Goal: Task Accomplishment & Management: Manage account settings

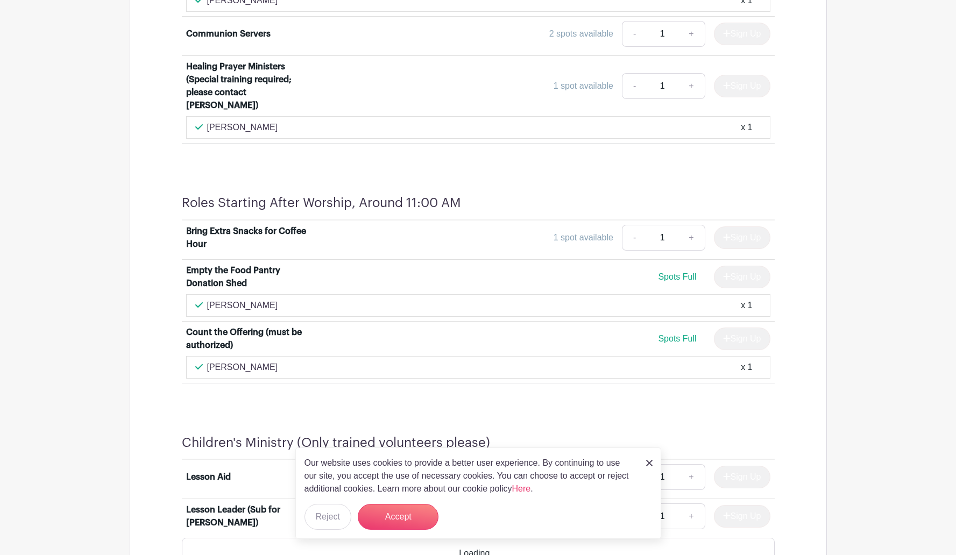
scroll to position [1496, 0]
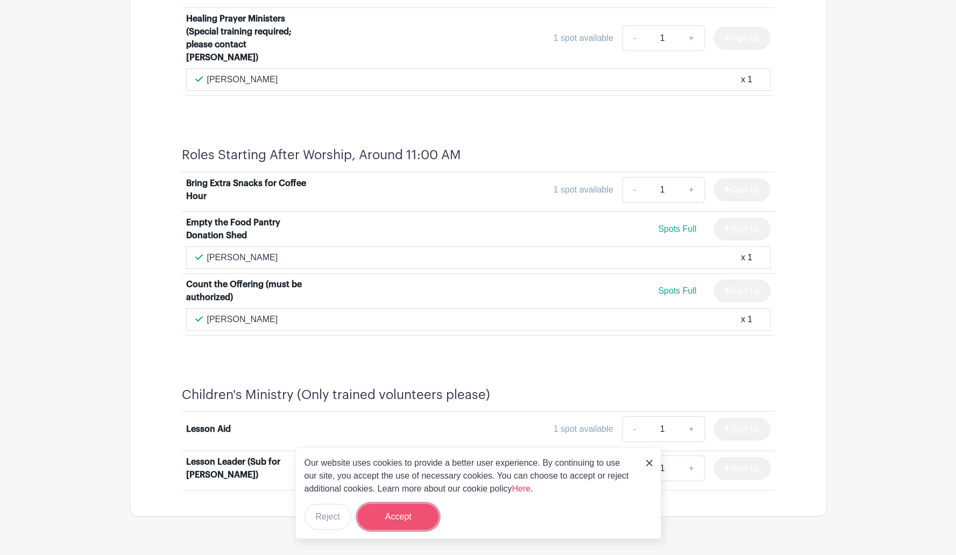
click at [394, 520] on button "Accept" at bounding box center [398, 517] width 81 height 26
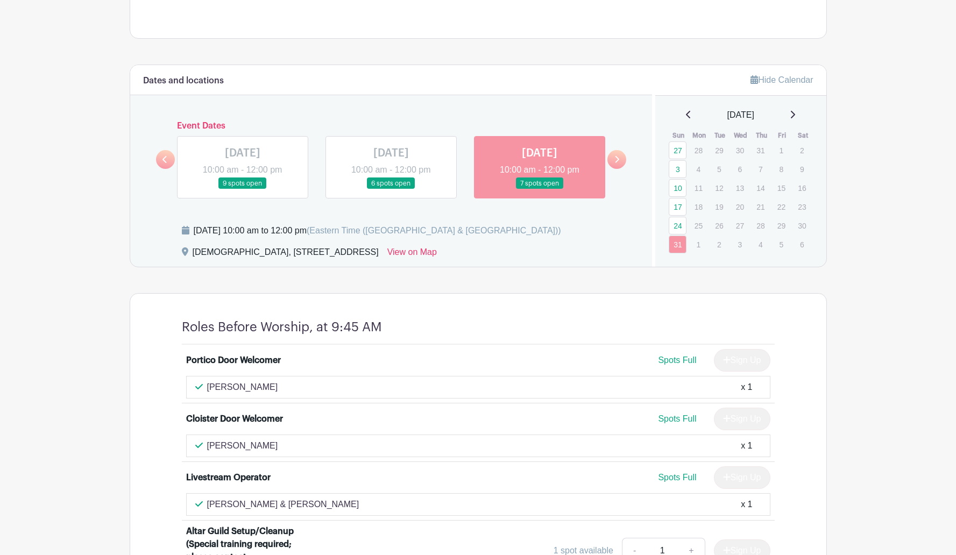
scroll to position [428, 0]
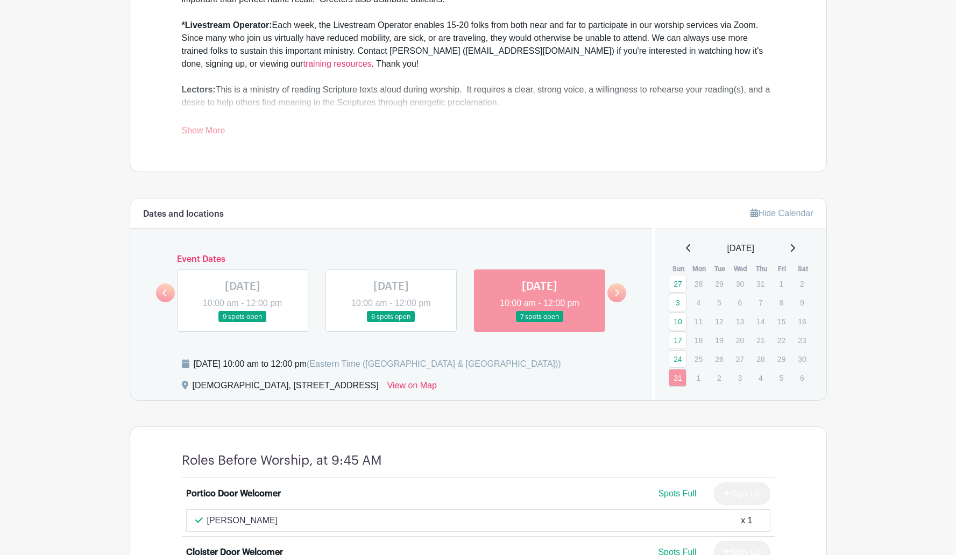
click at [795, 248] on icon at bounding box center [792, 248] width 5 height 9
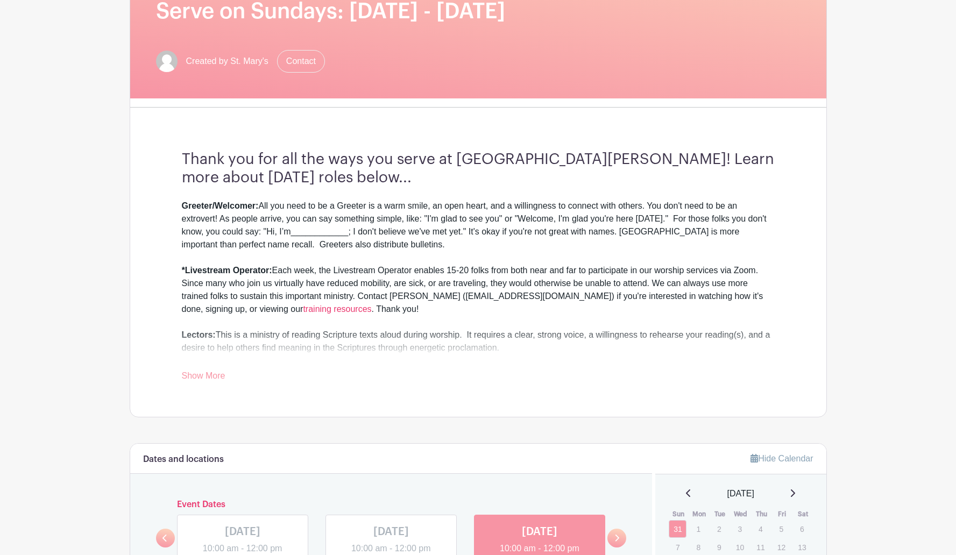
scroll to position [0, 0]
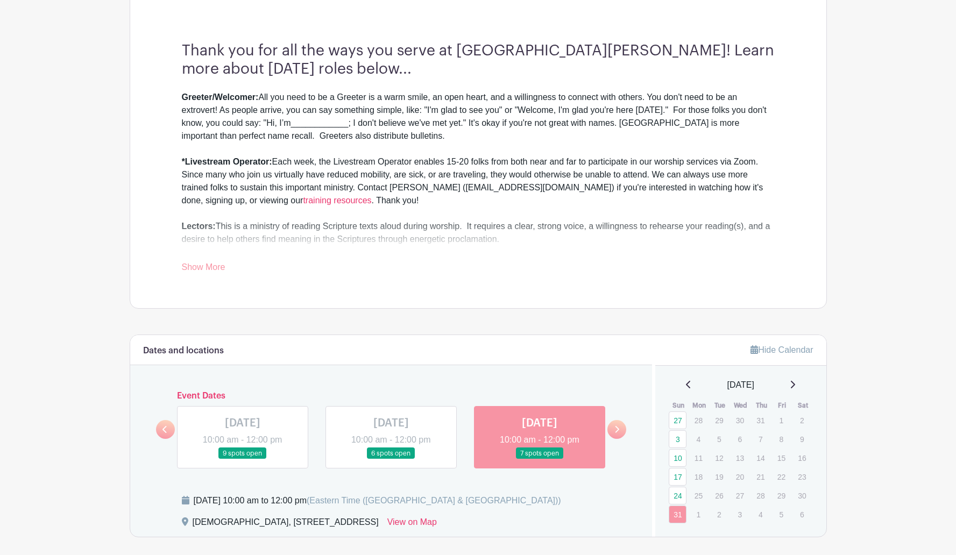
scroll to position [650, 0]
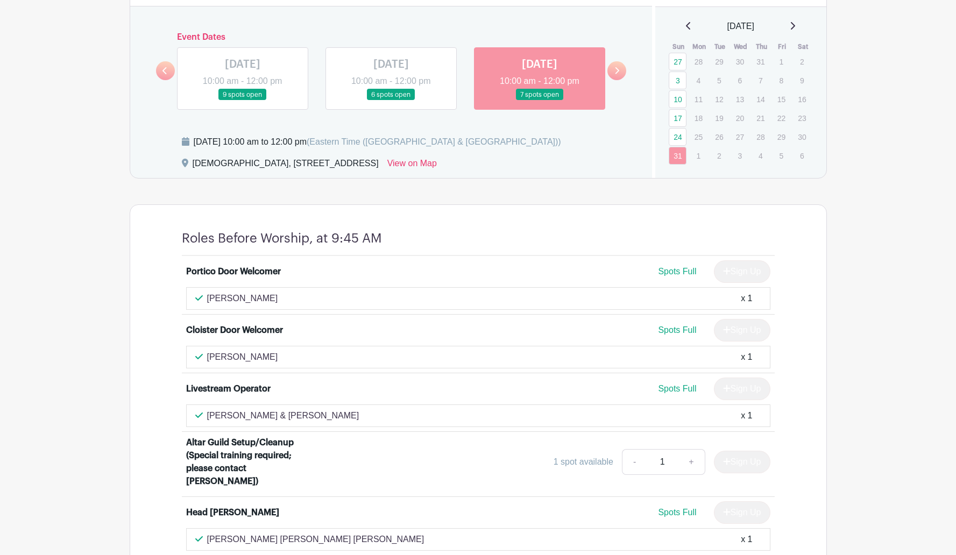
click at [795, 23] on icon at bounding box center [792, 26] width 5 height 9
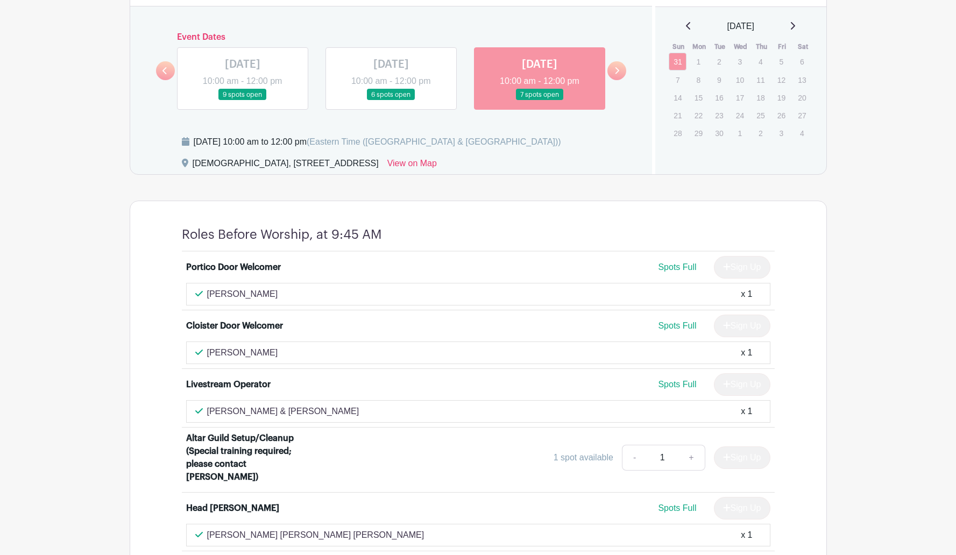
click at [673, 80] on p "7" at bounding box center [678, 80] width 18 height 17
click at [678, 83] on p "7" at bounding box center [678, 80] width 18 height 17
click at [795, 26] on icon at bounding box center [793, 26] width 4 height 8
click at [795, 26] on icon at bounding box center [792, 26] width 5 height 9
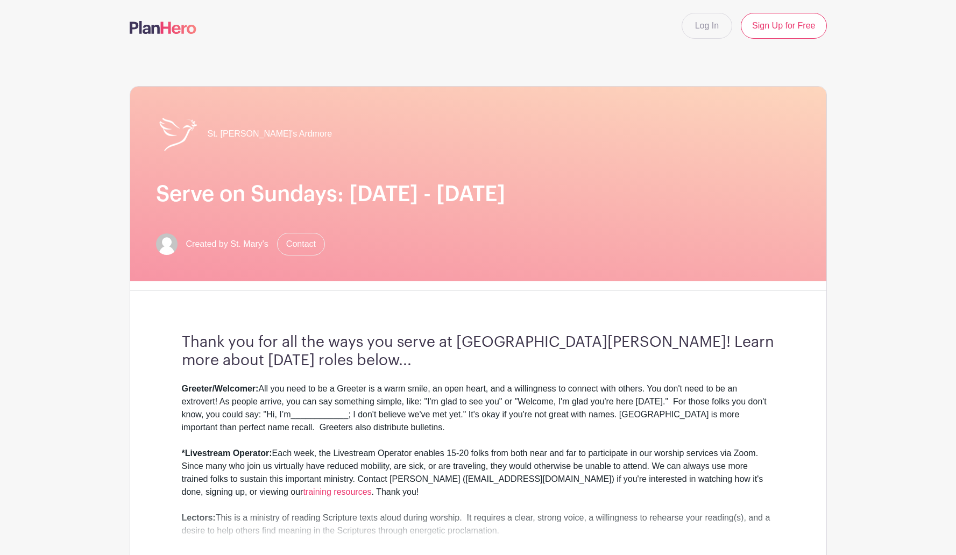
scroll to position [0, 0]
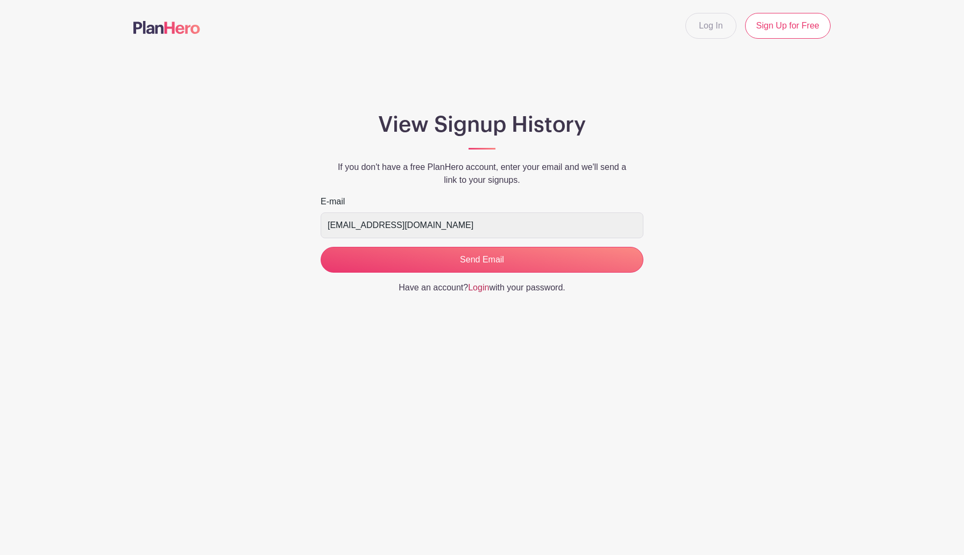
click at [477, 289] on link "Login" at bounding box center [478, 287] width 21 height 9
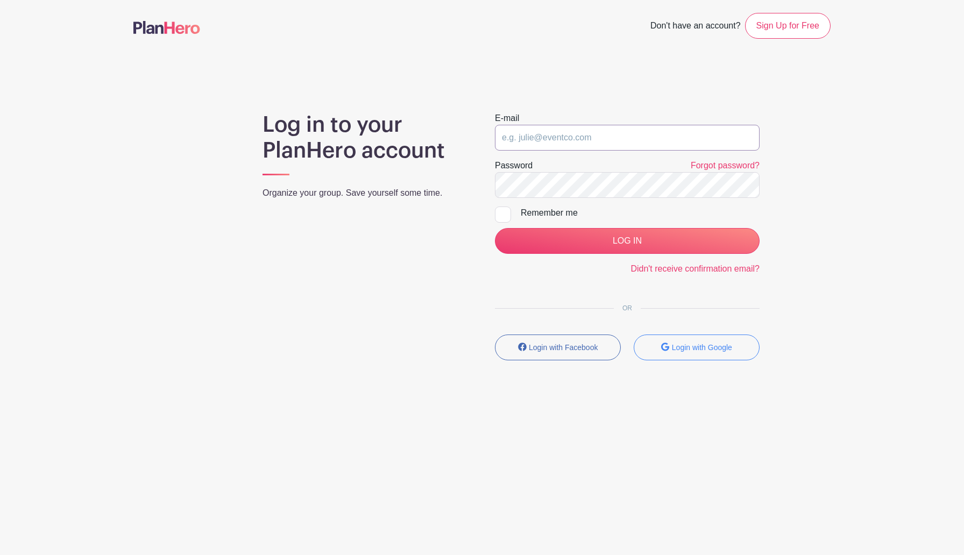
click at [519, 137] on input "email" at bounding box center [627, 138] width 265 height 26
type input "esullmarx@gmail.com"
click at [716, 161] on link "Forgot password?" at bounding box center [725, 165] width 69 height 9
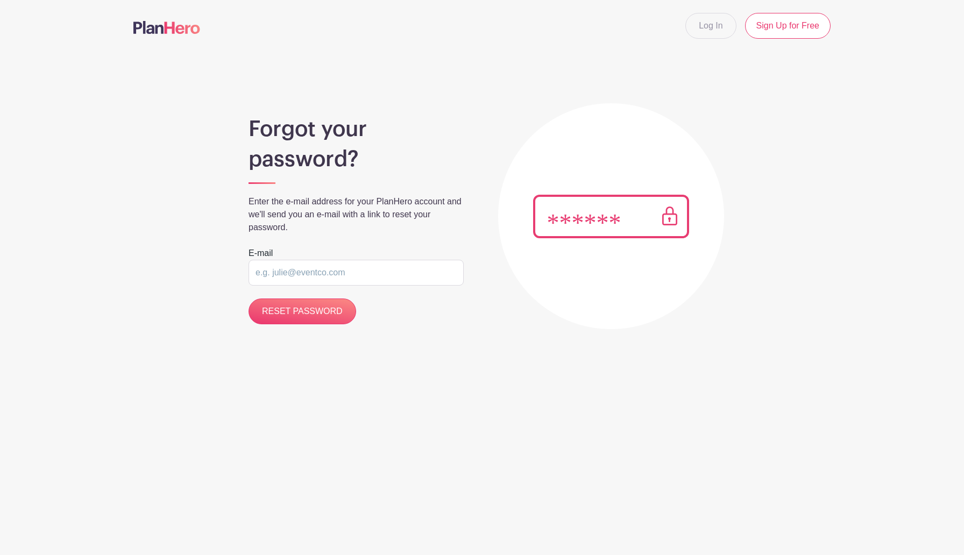
click at [321, 278] on input "email" at bounding box center [355, 273] width 215 height 26
type input "[EMAIL_ADDRESS][DOMAIN_NAME]"
click at [302, 314] on input "RESET PASSWORD" at bounding box center [302, 311] width 108 height 26
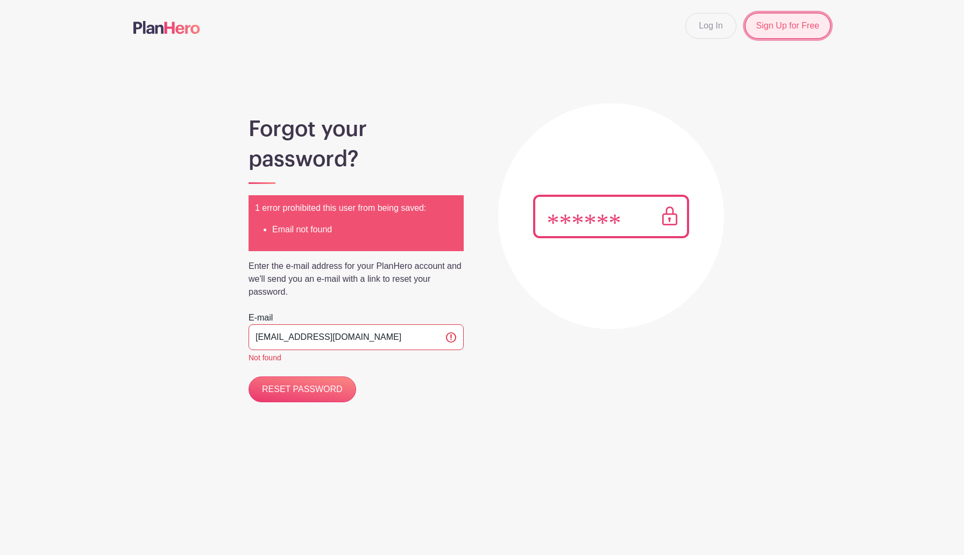
click at [792, 22] on link "Sign Up for Free" at bounding box center [788, 26] width 86 height 26
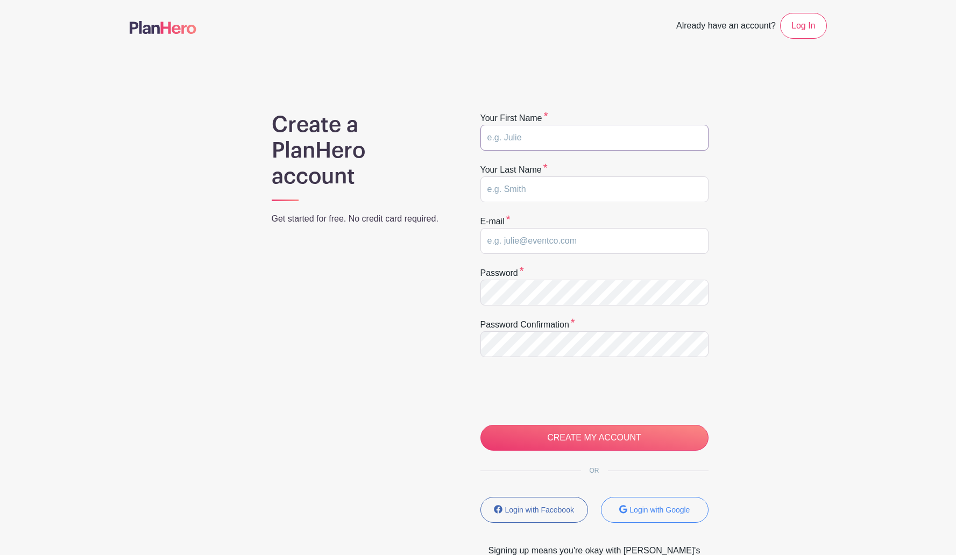
click at [515, 140] on input "text" at bounding box center [594, 138] width 228 height 26
type input "[PERSON_NAME]"
type input "[EMAIL_ADDRESS][DOMAIN_NAME]"
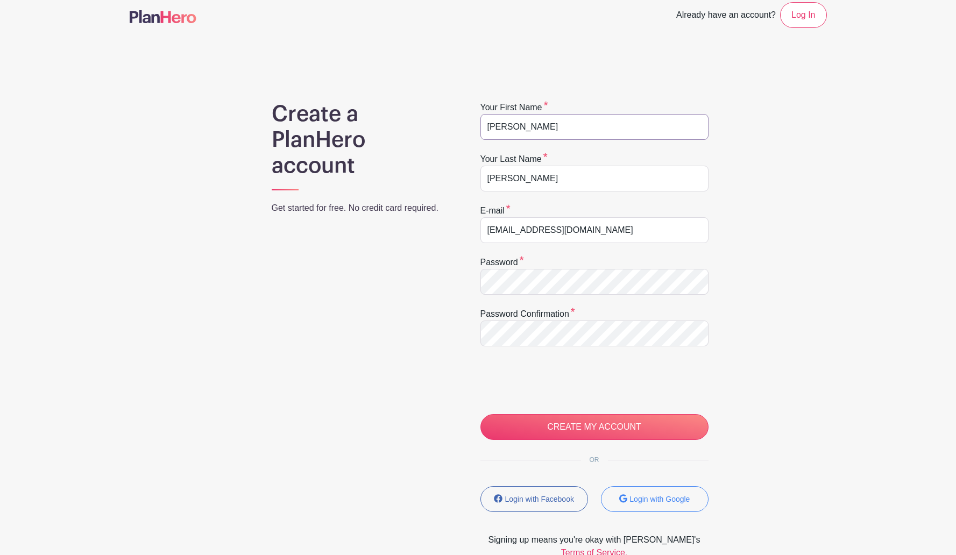
scroll to position [69, 0]
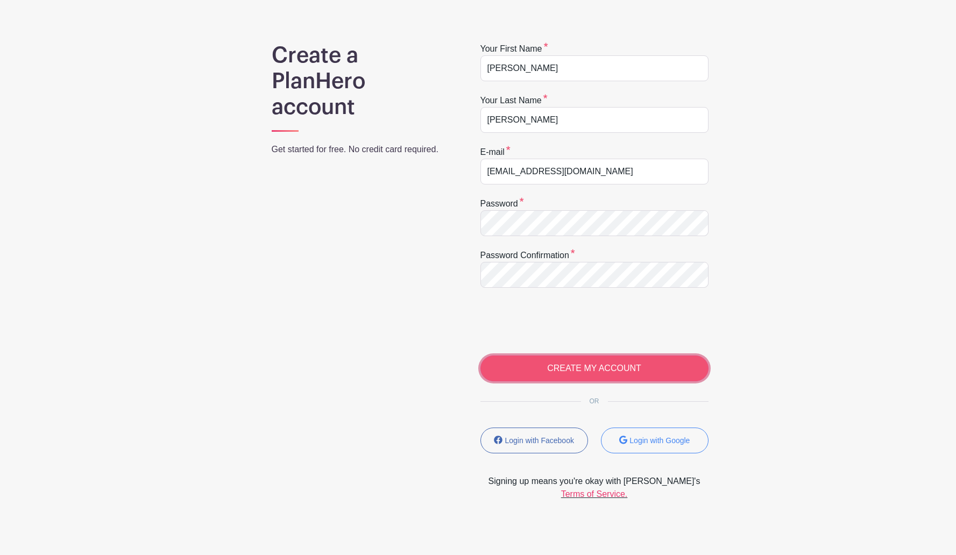
click at [581, 366] on input "CREATE MY ACCOUNT" at bounding box center [594, 369] width 228 height 26
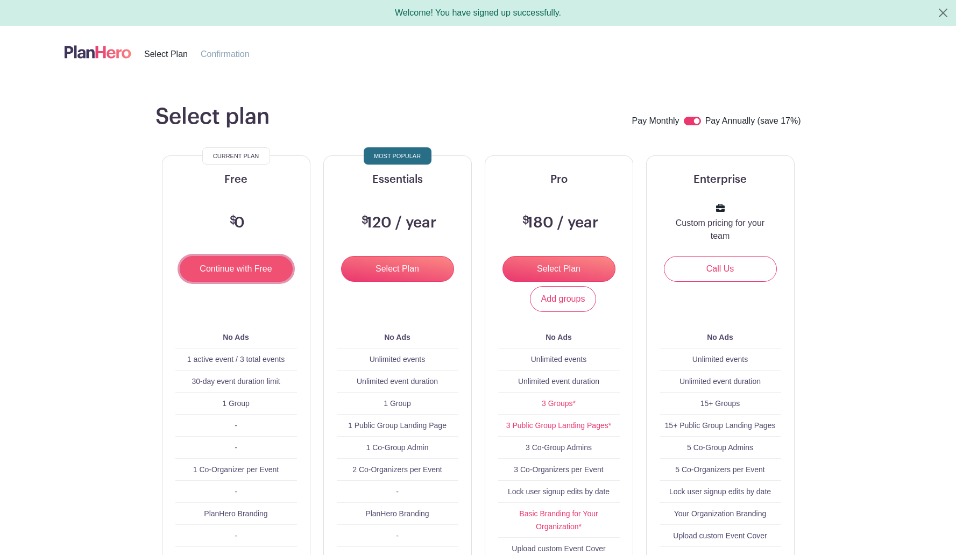
click at [214, 271] on input "Continue with Free" at bounding box center [236, 269] width 113 height 26
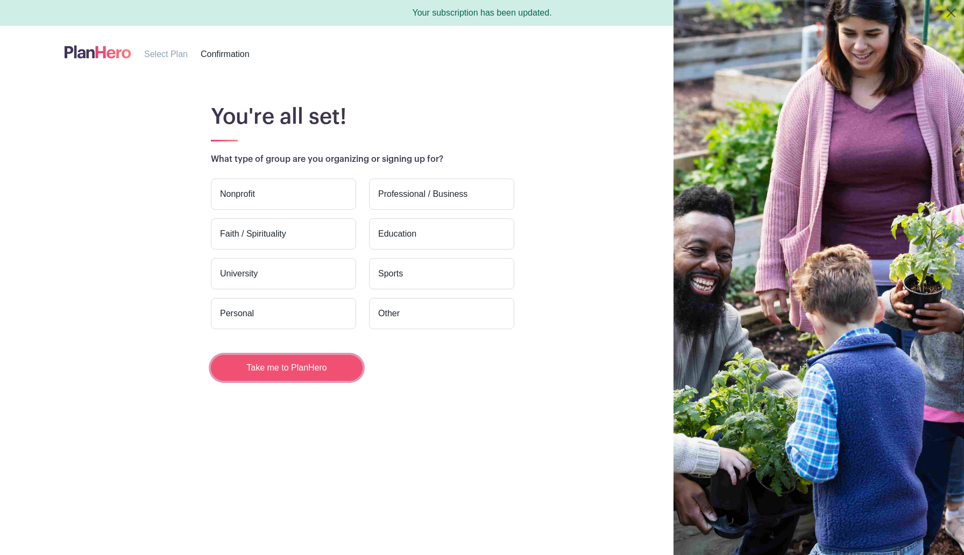
click at [276, 369] on button "Take me to PlanHero" at bounding box center [287, 368] width 152 height 26
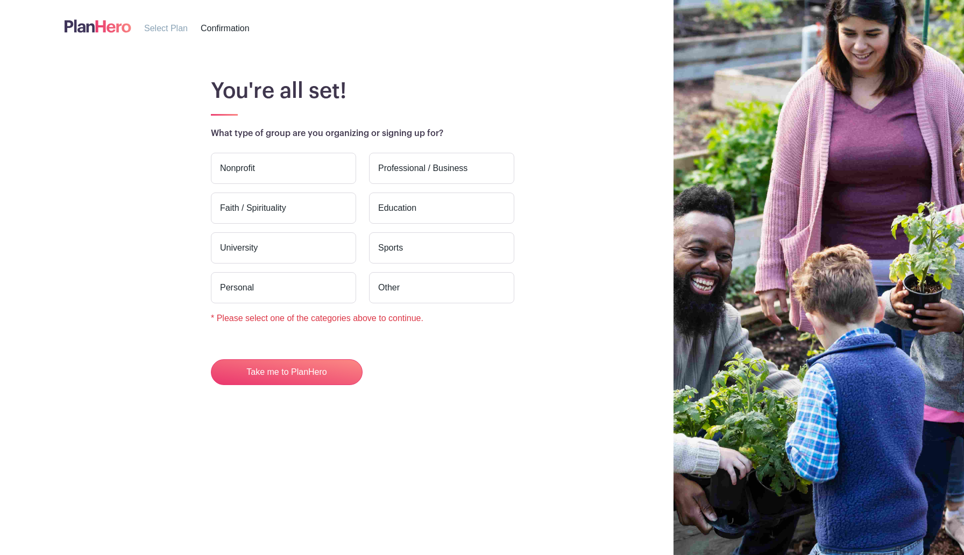
click at [256, 206] on label "Faith / Spirituality" at bounding box center [283, 208] width 145 height 31
click at [0, 0] on input "Faith / Spirituality" at bounding box center [0, 0] width 0 height 0
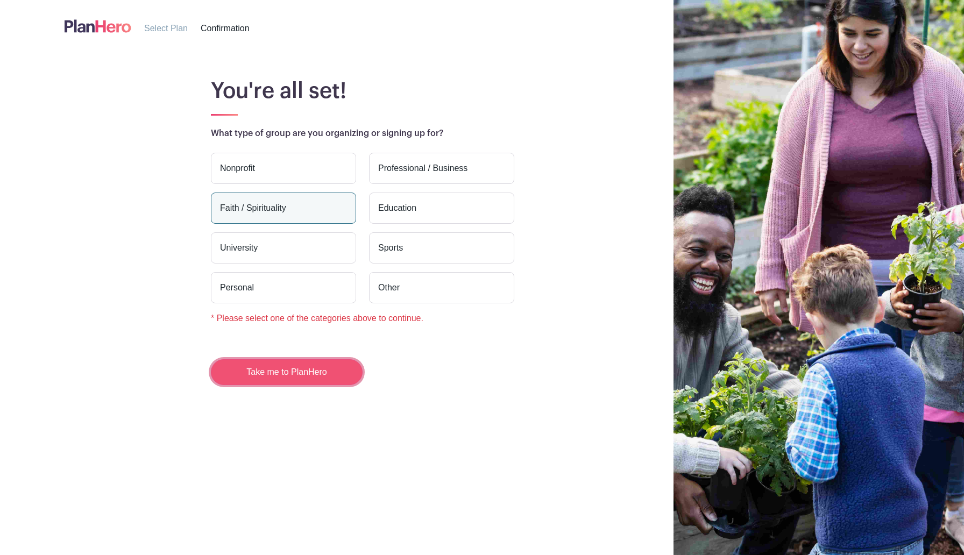
click at [279, 372] on button "Take me to PlanHero" at bounding box center [287, 372] width 152 height 26
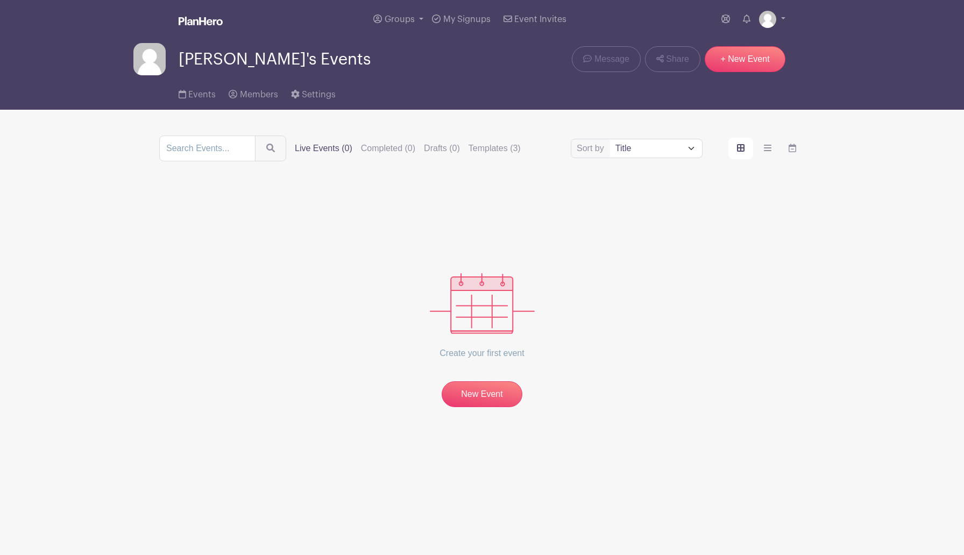
click at [668, 301] on div "Create your first event New Event" at bounding box center [481, 297] width 645 height 220
click at [470, 19] on span "My Signups" at bounding box center [466, 19] width 47 height 9
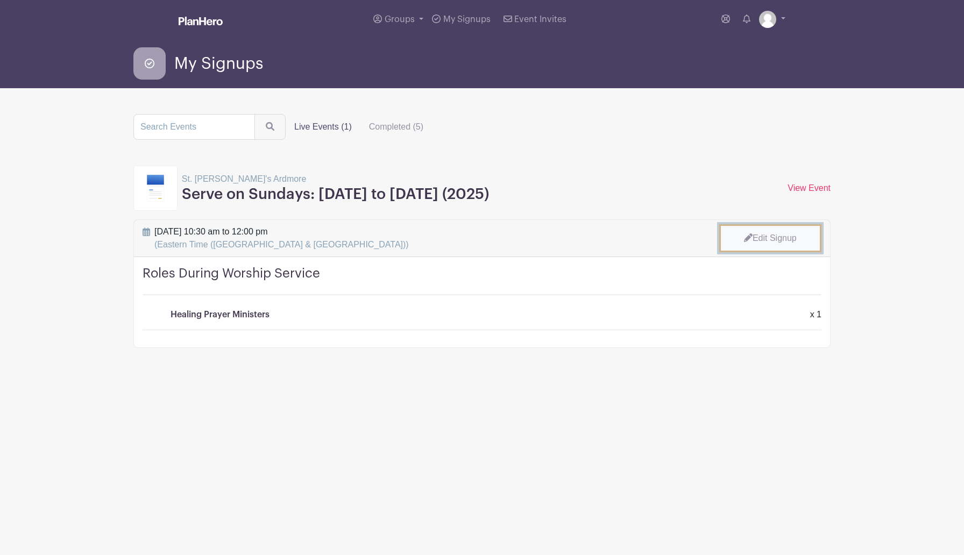
click at [763, 236] on link "Edit Signup" at bounding box center [770, 238] width 102 height 28
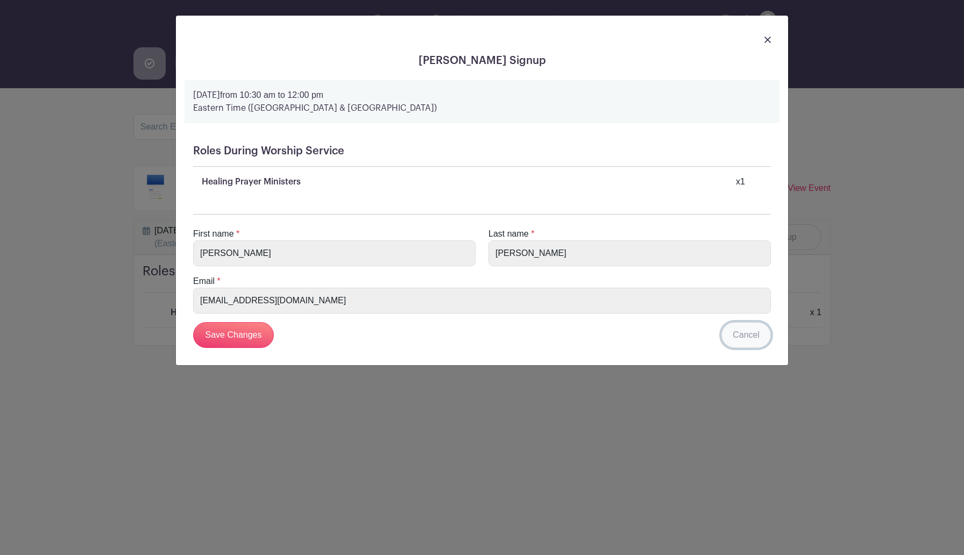
click at [736, 332] on link "Cancel" at bounding box center [745, 335] width 49 height 26
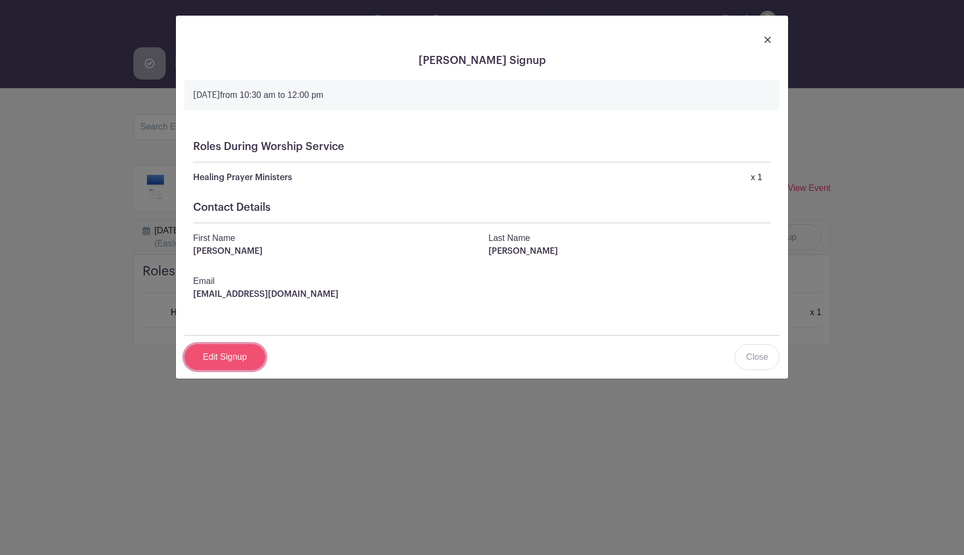
click at [227, 355] on link "Edit Signup" at bounding box center [224, 357] width 81 height 26
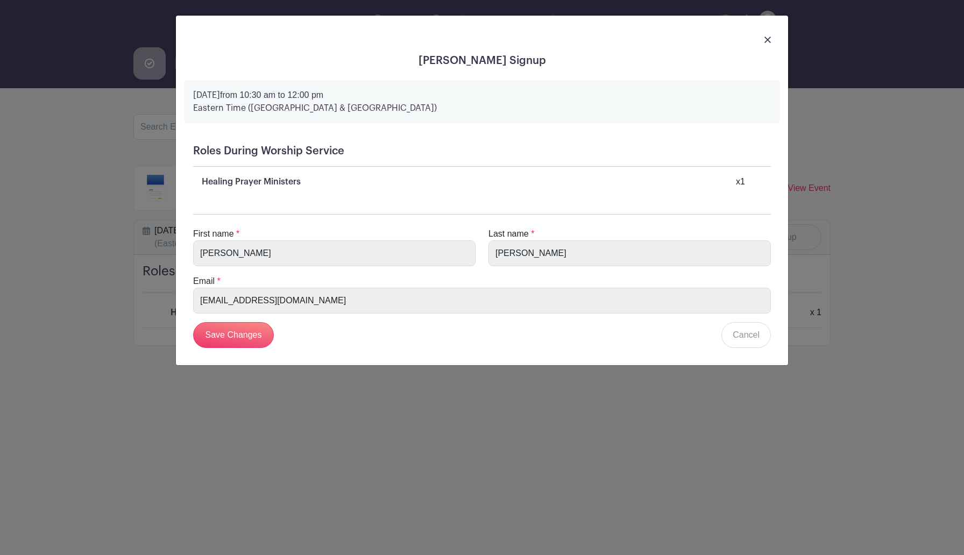
click at [744, 182] on div "x 1" at bounding box center [740, 181] width 9 height 13
click at [746, 185] on div "Healing Prayer Ministers x 1" at bounding box center [486, 181] width 569 height 13
click at [736, 182] on span "x" at bounding box center [738, 181] width 4 height 9
click at [736, 181] on span "x" at bounding box center [738, 181] width 4 height 9
click at [608, 190] on div "Roles During Worship Service Healing Prayer Ministers x 1" at bounding box center [481, 166] width 595 height 61
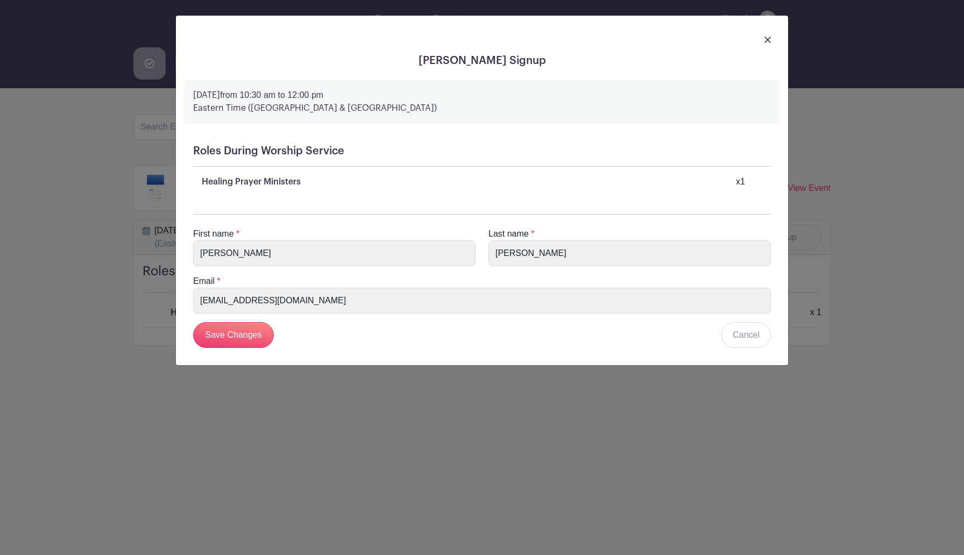
click at [608, 189] on div "Roles During Worship Service Healing Prayer Ministers x 1" at bounding box center [481, 166] width 595 height 61
click at [720, 190] on div "Roles During Worship Service Healing Prayer Ministers x 1" at bounding box center [481, 166] width 595 height 61
click at [736, 183] on span "x" at bounding box center [738, 181] width 4 height 9
click at [738, 182] on div "x 1" at bounding box center [740, 181] width 9 height 13
click at [303, 183] on div "Healing Prayer Ministers x 1" at bounding box center [486, 181] width 569 height 13
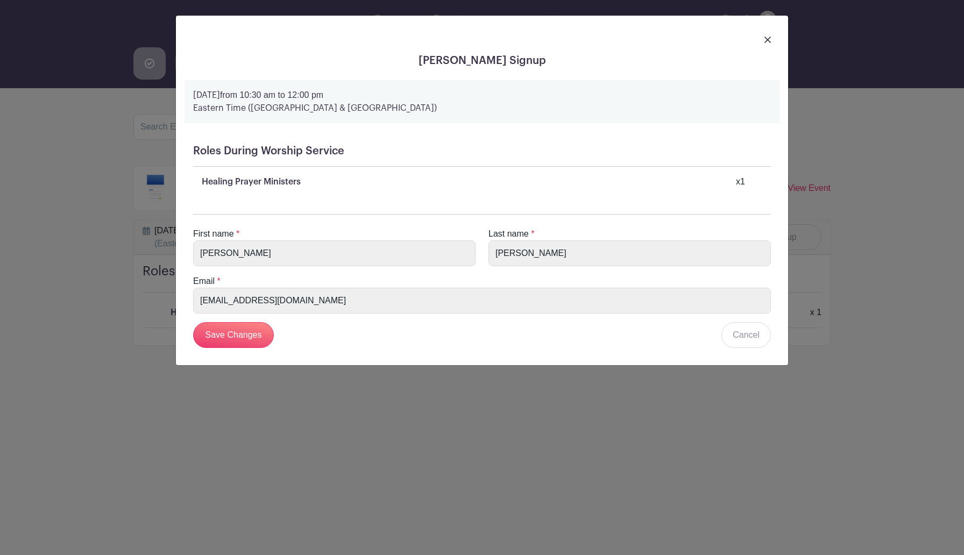
click at [279, 101] on p "[DATE] 10:30 am to 12:00 pm" at bounding box center [482, 95] width 578 height 13
click at [301, 88] on div "[DATE] 10:30 am to 12:00 pm Eastern Time (US & [GEOGRAPHIC_DATA])" at bounding box center [481, 101] width 595 height 43
drag, startPoint x: 549, startPoint y: 86, endPoint x: 513, endPoint y: 87, distance: 36.6
click at [552, 86] on div "[DATE] 10:30 am to 12:00 pm Eastern Time (US & [GEOGRAPHIC_DATA])" at bounding box center [481, 101] width 595 height 43
click at [384, 88] on div "[DATE] 10:30 am to 12:00 pm Eastern Time (US & [GEOGRAPHIC_DATA])" at bounding box center [481, 101] width 595 height 43
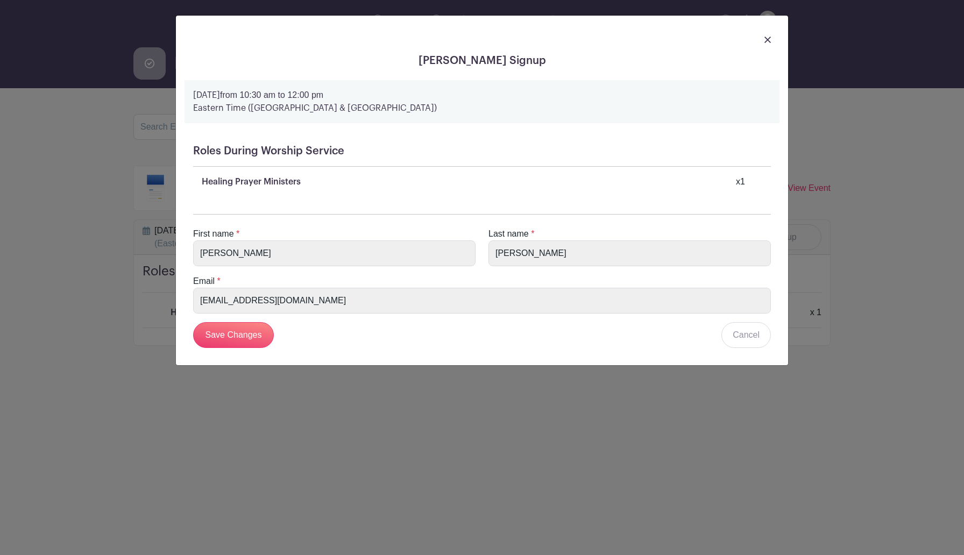
click at [372, 88] on div "[DATE] 10:30 am to 12:00 pm Eastern Time (US & [GEOGRAPHIC_DATA])" at bounding box center [481, 101] width 595 height 43
drag, startPoint x: 338, startPoint y: 87, endPoint x: 325, endPoint y: 93, distance: 14.2
click at [337, 88] on div "[DATE] 10:30 am to 12:00 pm Eastern Time (US & [GEOGRAPHIC_DATA])" at bounding box center [481, 101] width 595 height 43
click at [310, 109] on div "[DATE] 10:30 am to 12:00 pm Eastern Time (US & [GEOGRAPHIC_DATA])" at bounding box center [481, 101] width 595 height 43
click at [267, 157] on h5 "Roles During Worship Service" at bounding box center [482, 151] width 578 height 13
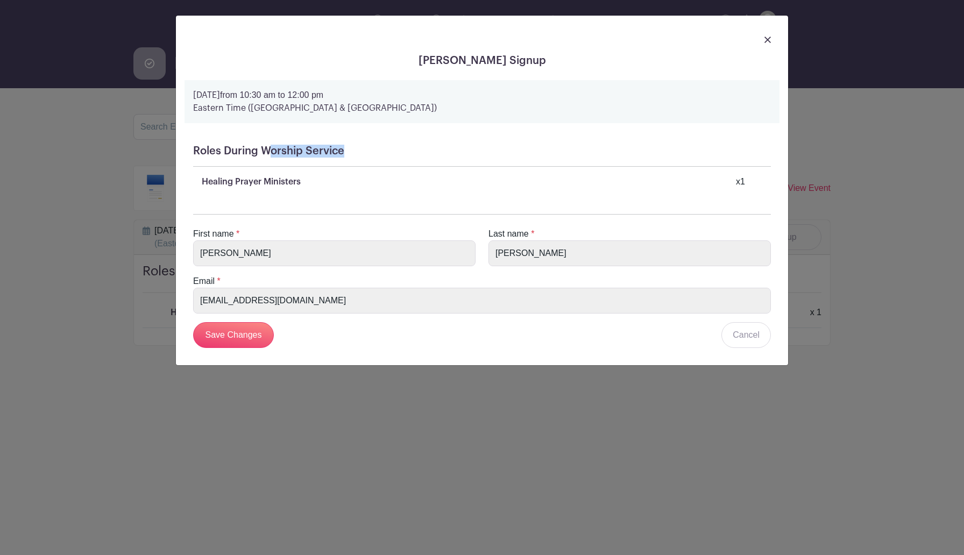
drag, startPoint x: 265, startPoint y: 161, endPoint x: 248, endPoint y: 180, distance: 25.9
click at [262, 170] on div "Roles During Worship Service Healing Prayer Ministers x 1" at bounding box center [481, 166] width 595 height 61
drag, startPoint x: 247, startPoint y: 181, endPoint x: 241, endPoint y: 187, distance: 8.0
click at [247, 182] on p "Healing Prayer Ministers" at bounding box center [251, 181] width 99 height 13
click at [238, 197] on form "[DATE] 10:30 am to 12:00 pm Eastern Time (US & [GEOGRAPHIC_DATA]) Roles During …" at bounding box center [481, 218] width 595 height 276
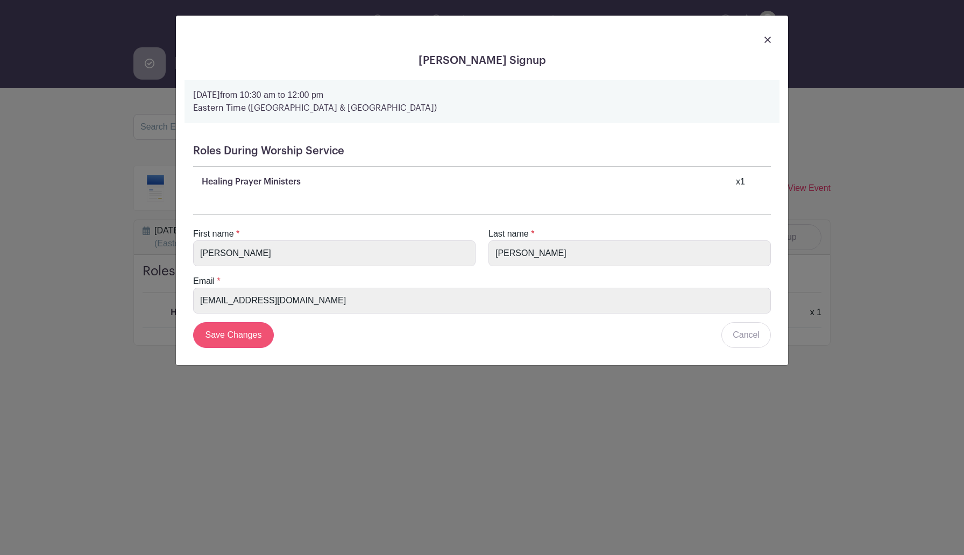
click at [235, 318] on div "First name * [PERSON_NAME] Last name * [PERSON_NAME] Email * [EMAIL_ADDRESS][DO…" at bounding box center [481, 277] width 595 height 160
click at [234, 331] on input "Save Changes" at bounding box center [233, 335] width 81 height 26
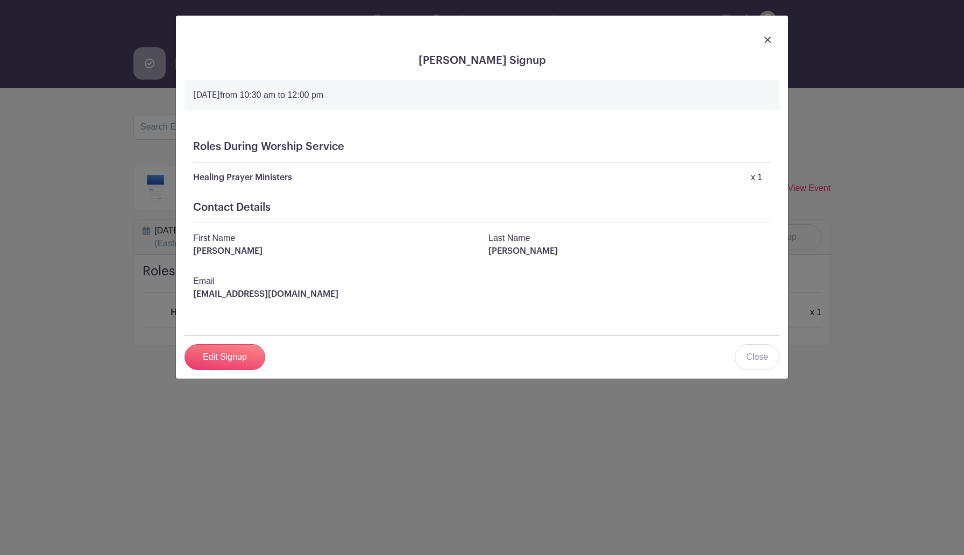
click at [749, 176] on div "Healing Prayer Ministers x 1" at bounding box center [482, 177] width 578 height 13
click at [757, 175] on div "x 1" at bounding box center [756, 177] width 11 height 13
drag, startPoint x: 265, startPoint y: 167, endPoint x: 248, endPoint y: 186, distance: 25.5
click at [266, 170] on div "Roles During Worship Service Healing Prayer Ministers x 1" at bounding box center [481, 157] width 595 height 69
drag, startPoint x: 247, startPoint y: 191, endPoint x: 228, endPoint y: 214, distance: 29.4
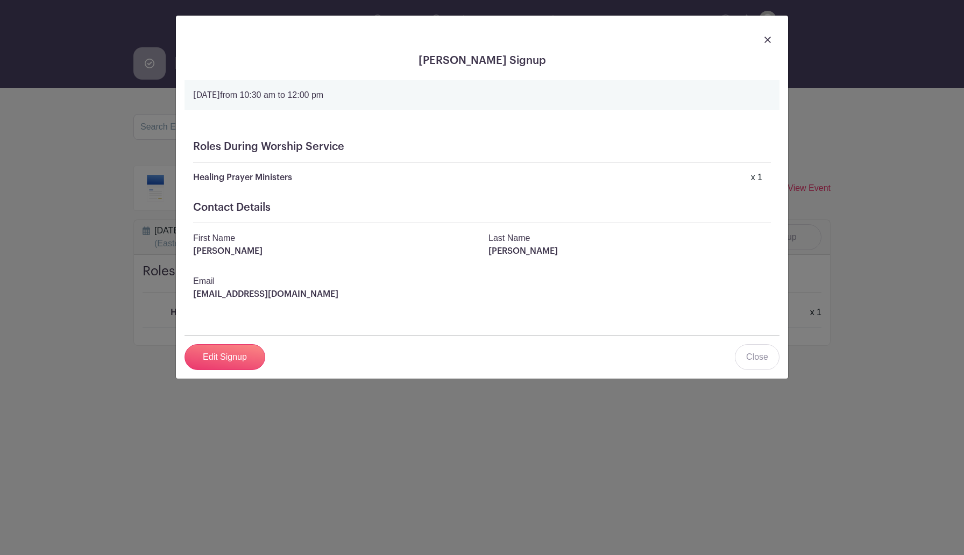
click at [244, 194] on turbo-frame "Sunday, September 07, 2025 from 10:30 am to 12:00 pm Roles During Worship Servi…" at bounding box center [481, 225] width 595 height 290
click at [229, 216] on div "Contact Details First Name Eileen Last Name Sullivan-Marx Email esullmarx@gmail…" at bounding box center [481, 260] width 595 height 134
drag, startPoint x: 214, startPoint y: 237, endPoint x: 204, endPoint y: 252, distance: 18.1
click at [214, 239] on p "First Name" at bounding box center [334, 238] width 282 height 13
click at [203, 257] on p "[PERSON_NAME]" at bounding box center [334, 251] width 282 height 13
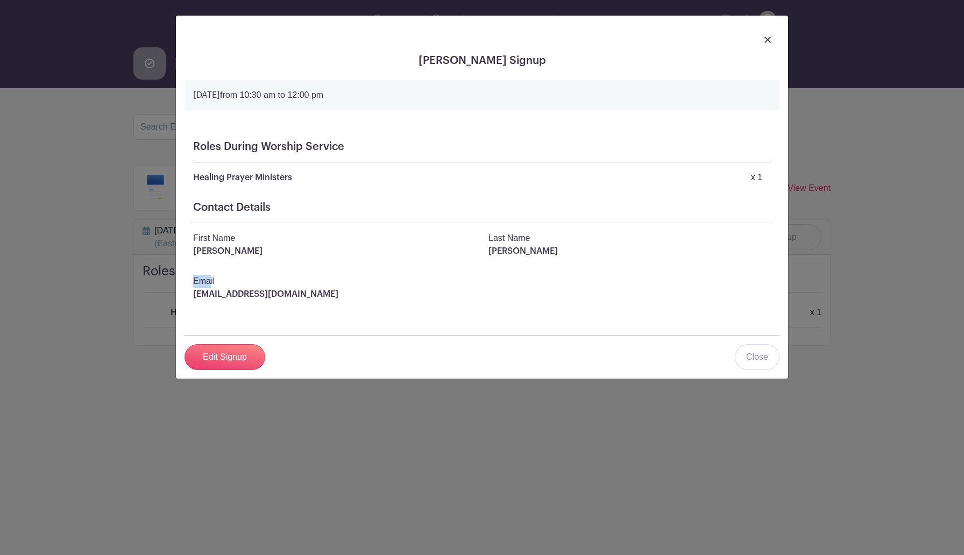
drag, startPoint x: 206, startPoint y: 277, endPoint x: 214, endPoint y: 292, distance: 16.4
click at [213, 291] on div "Contact Details First Name Eileen Last Name Sullivan-Marx Email esullmarx@gmail…" at bounding box center [481, 260] width 595 height 134
drag, startPoint x: 217, startPoint y: 296, endPoint x: 222, endPoint y: 295, distance: 5.5
click at [217, 296] on p "[EMAIL_ADDRESS][DOMAIN_NAME]" at bounding box center [482, 294] width 578 height 13
drag, startPoint x: 261, startPoint y: 297, endPoint x: 287, endPoint y: 291, distance: 26.5
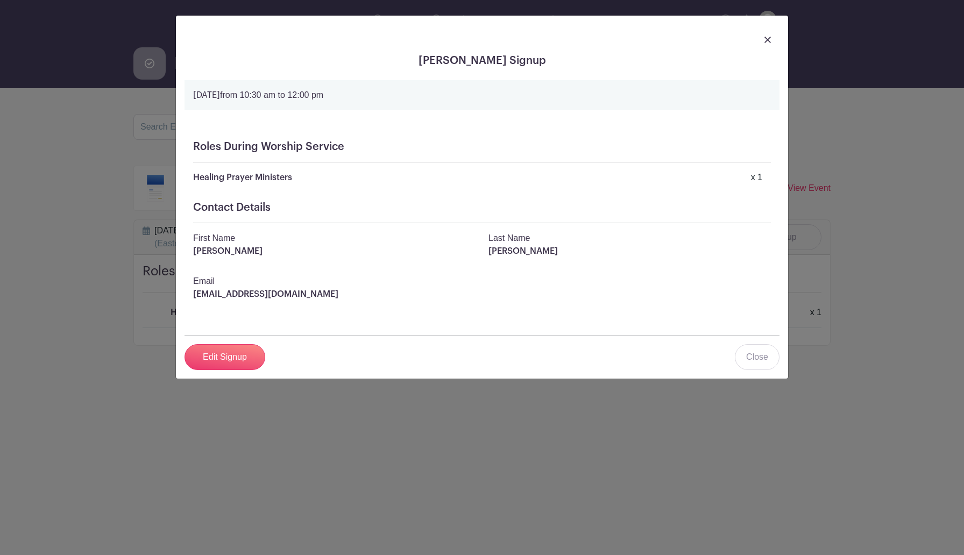
click at [262, 297] on p "[EMAIL_ADDRESS][DOMAIN_NAME]" at bounding box center [482, 294] width 578 height 13
click at [504, 247] on p "[PERSON_NAME]" at bounding box center [629, 251] width 282 height 13
click at [322, 68] on div "Eileen Sullivan-Marx's Signup Sunday, September 07, 2025 from 10:30 am to 12:00…" at bounding box center [482, 197] width 612 height 363
drag, startPoint x: 326, startPoint y: 93, endPoint x: 332, endPoint y: 94, distance: 6.5
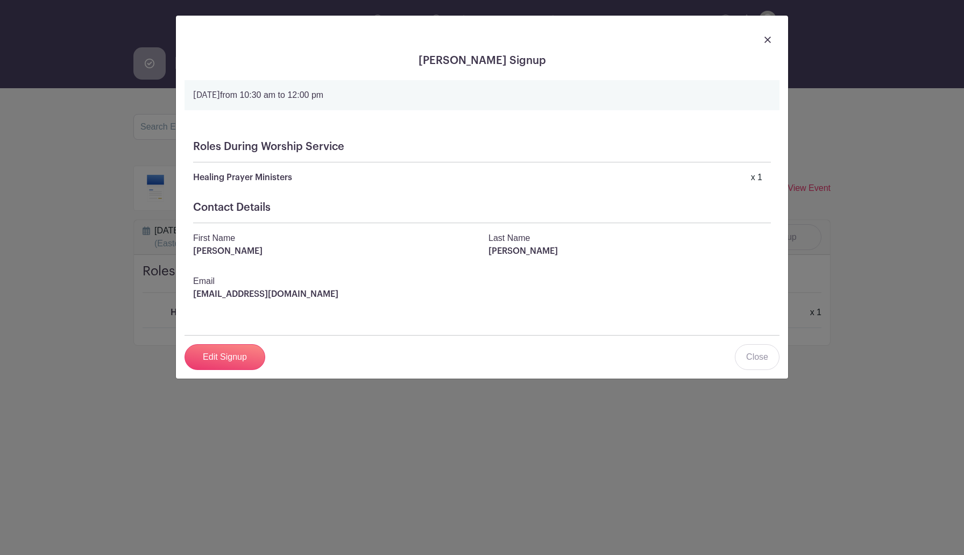
click at [326, 94] on p "Sunday, September 07, 2025 from 10:30 am to 12:00 pm" at bounding box center [482, 95] width 578 height 13
drag, startPoint x: 332, startPoint y: 94, endPoint x: 362, endPoint y: 95, distance: 29.6
click at [336, 94] on p "Sunday, September 07, 2025 from 10:30 am to 12:00 pm" at bounding box center [482, 95] width 578 height 13
drag, startPoint x: 744, startPoint y: 33, endPoint x: 756, endPoint y: 36, distance: 11.6
click at [745, 34] on div at bounding box center [481, 39] width 595 height 30
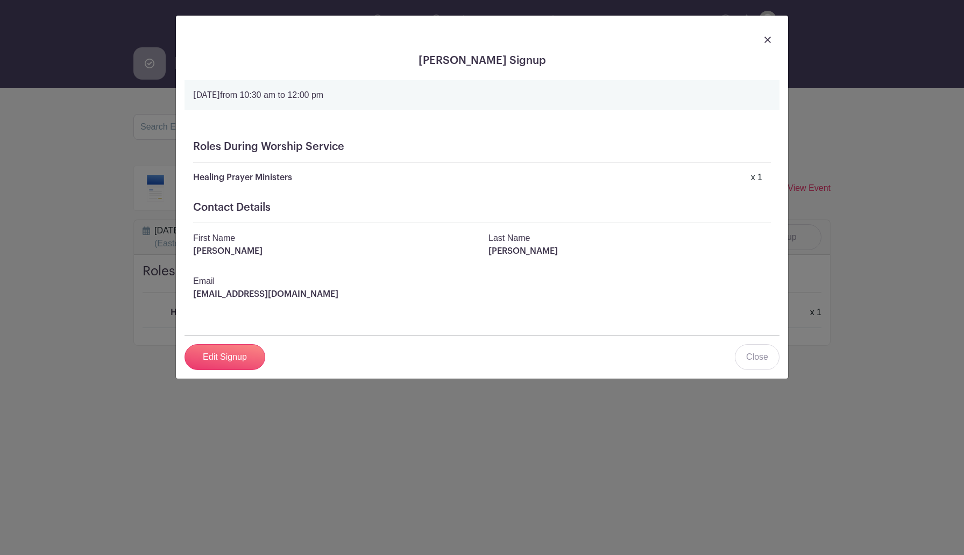
click at [765, 38] on img at bounding box center [767, 40] width 6 height 6
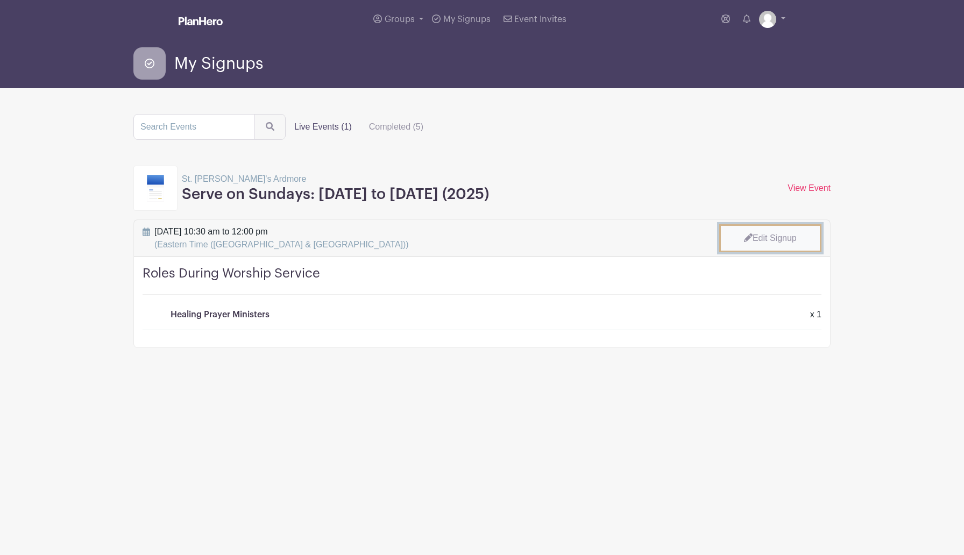
click at [774, 241] on link "Edit Signup" at bounding box center [770, 238] width 102 height 28
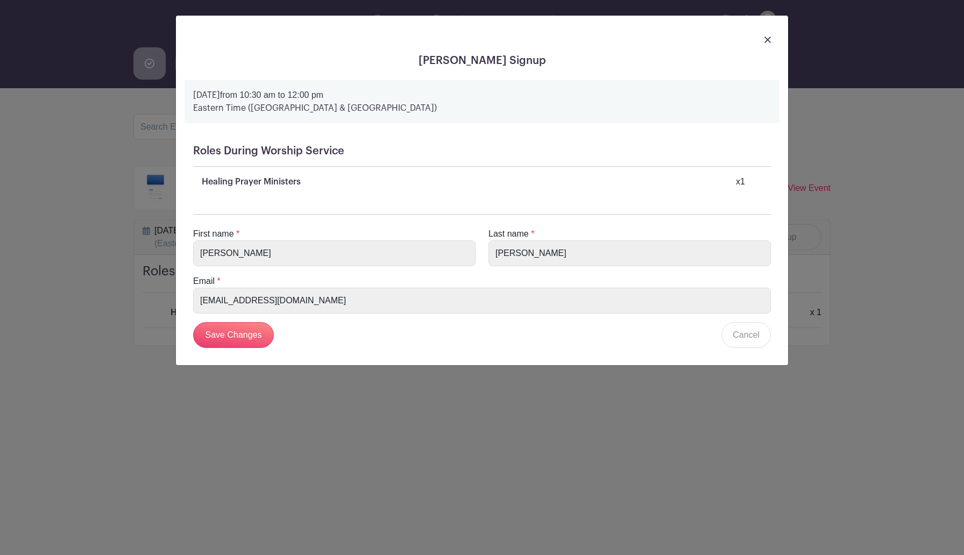
click at [220, 95] on strong "[DATE]" at bounding box center [206, 95] width 27 height 9
click at [202, 87] on div "[DATE] 10:30 am to 12:00 pm Eastern Time (US & [GEOGRAPHIC_DATA])" at bounding box center [481, 101] width 595 height 43
drag, startPoint x: 205, startPoint y: 87, endPoint x: 204, endPoint y: 99, distance: 13.0
click at [205, 98] on div "[DATE] 10:30 am to 12:00 pm Eastern Time (US & [GEOGRAPHIC_DATA])" at bounding box center [481, 101] width 595 height 43
drag, startPoint x: 225, startPoint y: 103, endPoint x: 332, endPoint y: 93, distance: 107.5
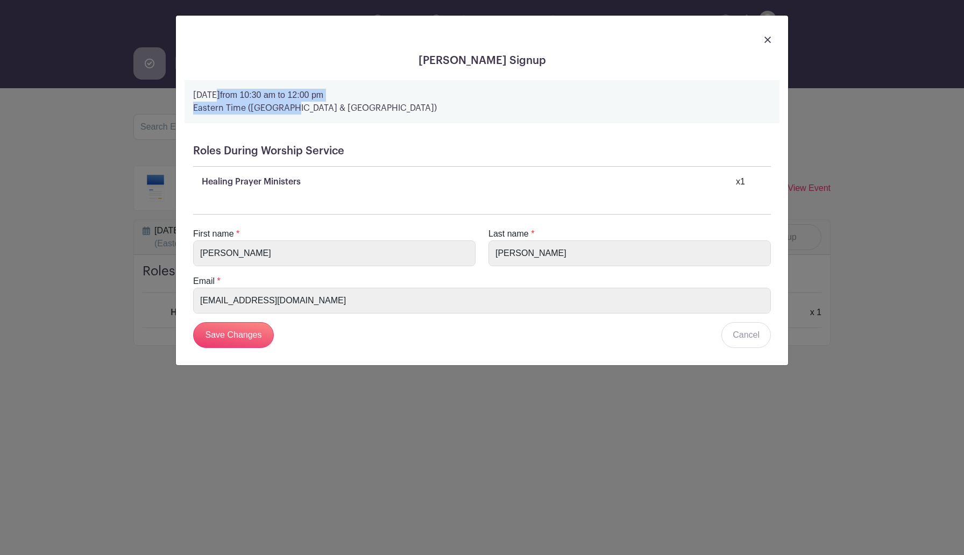
click at [327, 94] on p "[DATE] 10:30 am to 12:00 pm" at bounding box center [482, 95] width 578 height 13
drag, startPoint x: 451, startPoint y: 45, endPoint x: 452, endPoint y: 57, distance: 12.4
click at [454, 53] on div at bounding box center [481, 39] width 595 height 30
drag, startPoint x: 452, startPoint y: 57, endPoint x: 453, endPoint y: 65, distance: 8.2
click at [453, 63] on h5 "[PERSON_NAME] Signup" at bounding box center [481, 60] width 595 height 13
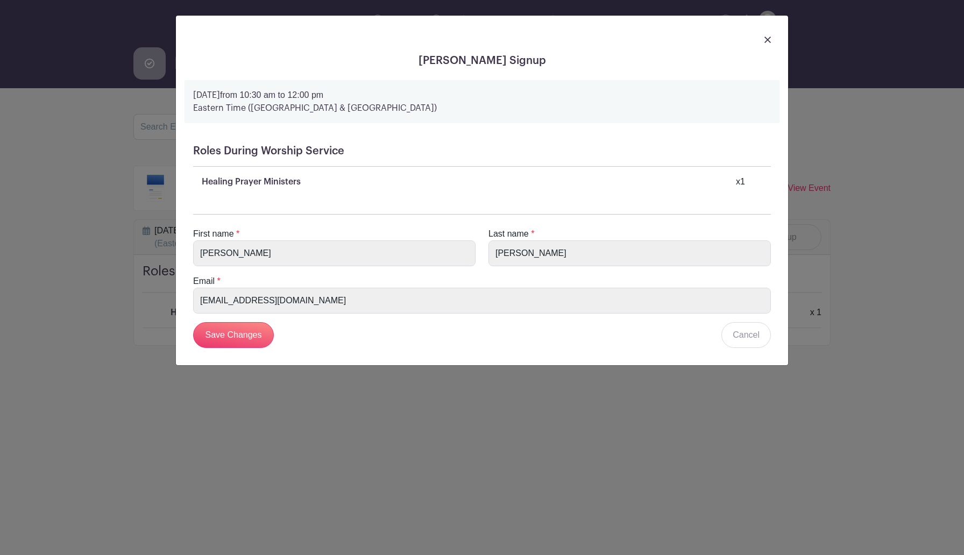
drag, startPoint x: 449, startPoint y: 70, endPoint x: 490, endPoint y: 74, distance: 41.0
click at [450, 73] on div "[PERSON_NAME] Signup [DATE] 10:30 am to 12:00 pm Eastern Time (US & [GEOGRAPHIC…" at bounding box center [482, 191] width 612 height 350
drag, startPoint x: 509, startPoint y: 82, endPoint x: 476, endPoint y: 82, distance: 33.3
click at [509, 83] on div "[PERSON_NAME] Signup [DATE] 10:30 am to 12:00 pm Eastern Time (US & [GEOGRAPHIC…" at bounding box center [482, 191] width 612 height 350
drag, startPoint x: 476, startPoint y: 82, endPoint x: 493, endPoint y: 105, distance: 28.4
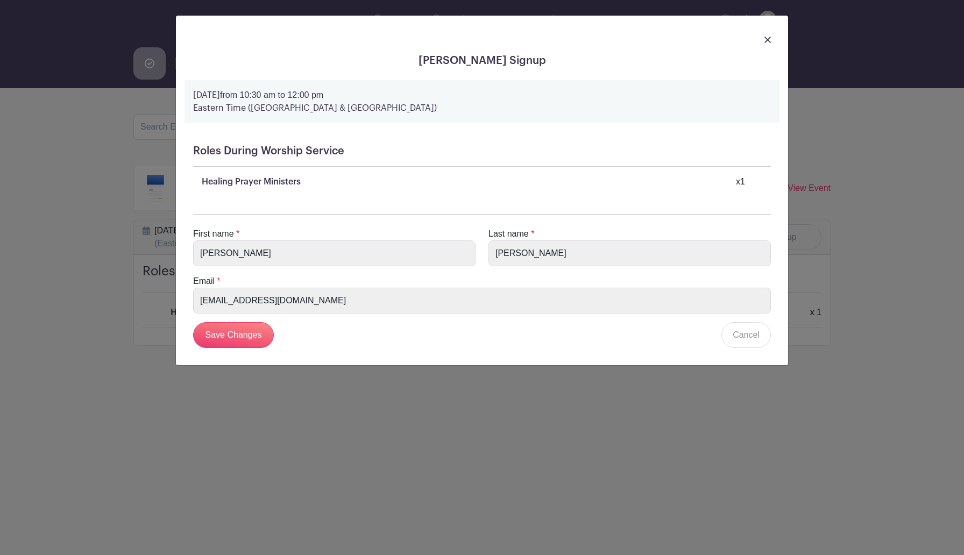
click at [486, 101] on div "[DATE] 10:30 am to 12:00 pm Eastern Time (US & [GEOGRAPHIC_DATA])" at bounding box center [481, 101] width 595 height 43
click at [745, 183] on div "Healing Prayer Ministers x 1" at bounding box center [486, 181] width 569 height 13
click at [489, 250] on form "[DATE] 10:30 am to 12:00 pm Eastern Time (US & [GEOGRAPHIC_DATA]) Roles During …" at bounding box center [481, 218] width 595 height 276
click at [395, 229] on div "First name * Eileen" at bounding box center [334, 247] width 295 height 39
click at [292, 189] on div "Roles During Worship Service Healing Prayer Ministers x 1" at bounding box center [481, 166] width 595 height 61
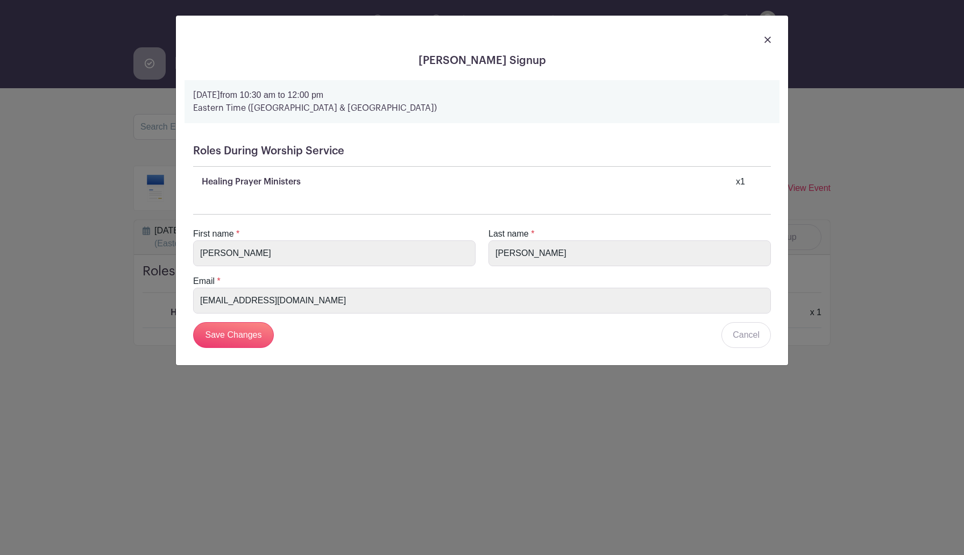
click at [285, 185] on p "Healing Prayer Ministers" at bounding box center [251, 181] width 99 height 13
drag, startPoint x: 270, startPoint y: 179, endPoint x: 246, endPoint y: 216, distance: 44.0
click at [264, 197] on div "Roles During Worship Service Healing Prayer Ministers x 1" at bounding box center [481, 166] width 595 height 61
click at [508, 243] on div "Last name * Sullivan-Marx" at bounding box center [629, 247] width 295 height 39
click at [768, 39] on img at bounding box center [767, 40] width 6 height 6
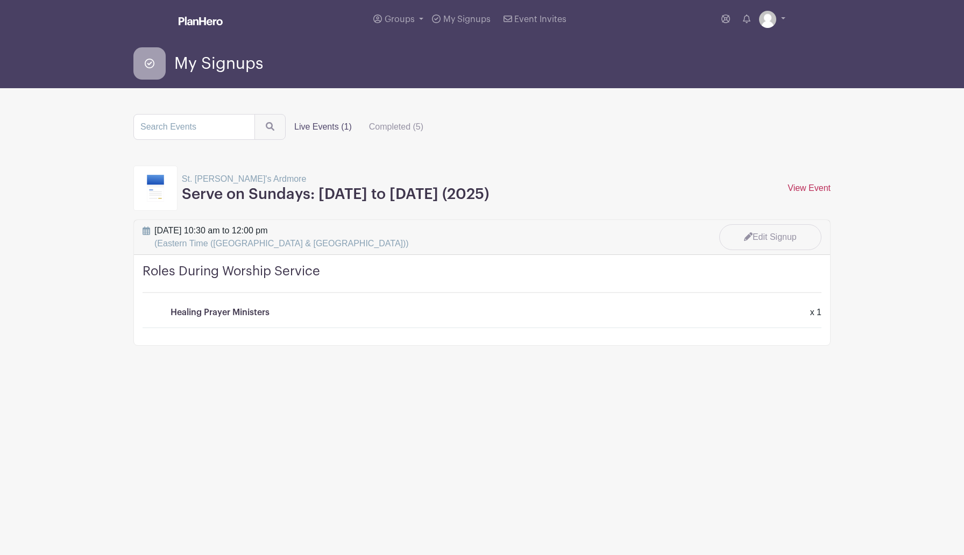
click at [808, 188] on link "View Event" at bounding box center [808, 187] width 43 height 9
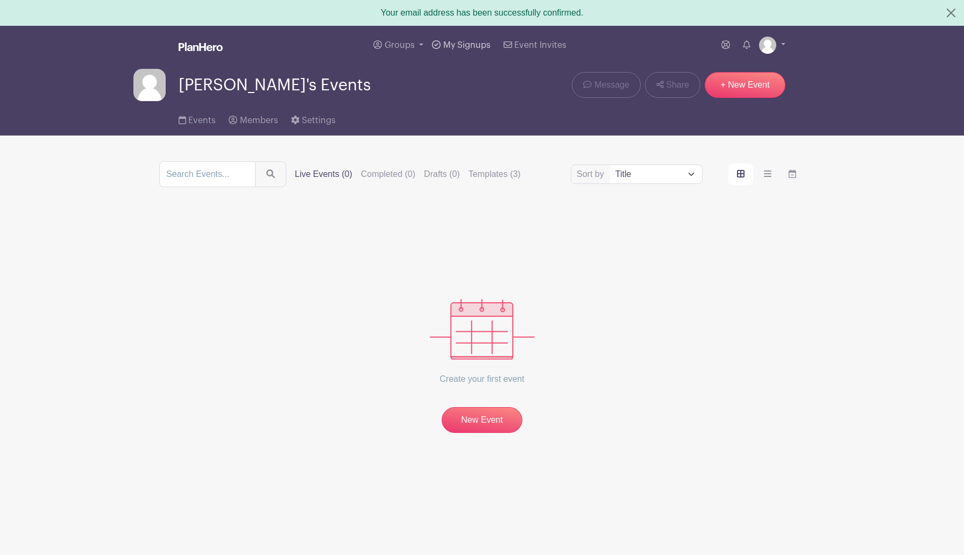
click at [456, 40] on link "My Signups" at bounding box center [461, 45] width 67 height 39
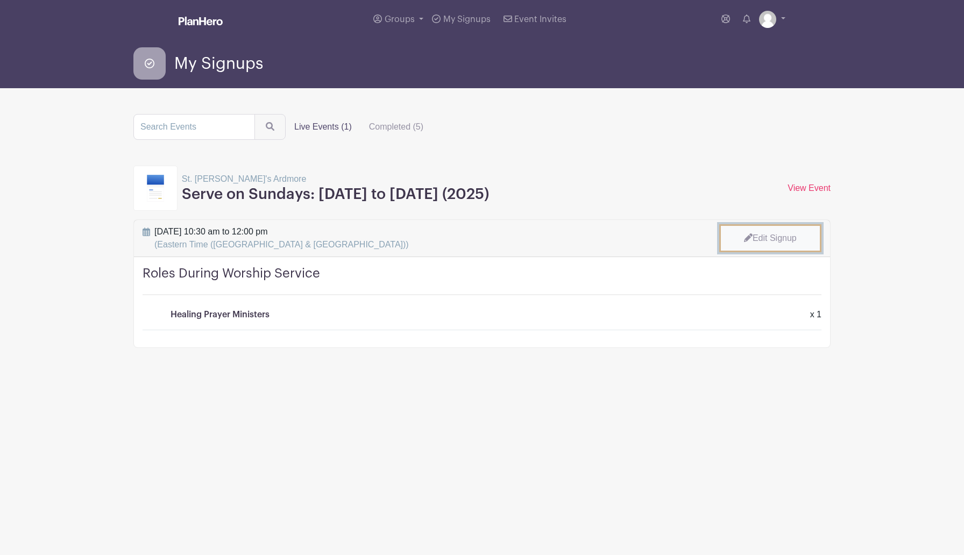
click at [751, 233] on link "Edit Signup" at bounding box center [770, 238] width 102 height 28
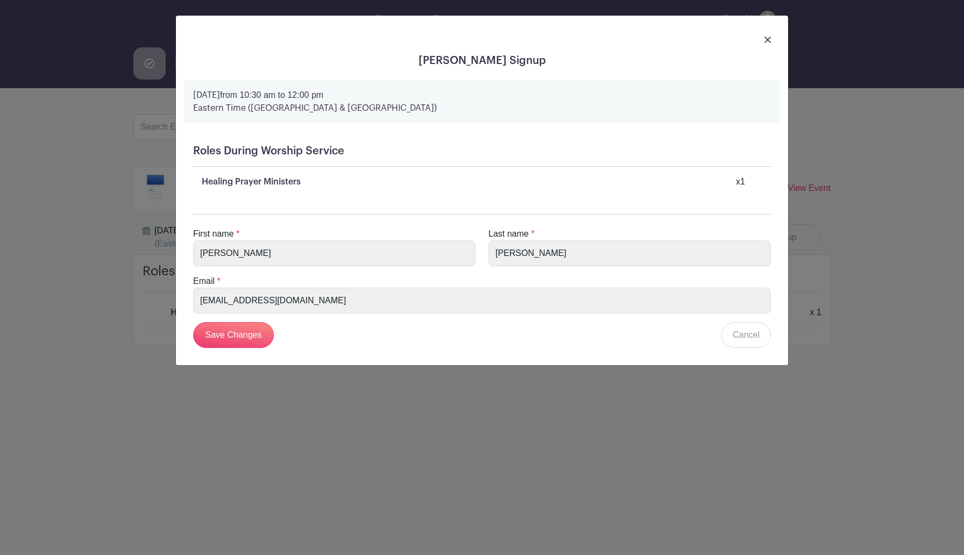
click at [312, 181] on div "Healing Prayer Ministers x 1" at bounding box center [486, 181] width 569 height 13
click at [737, 182] on div "x 1" at bounding box center [740, 181] width 9 height 13
click at [723, 180] on div "Healing Prayer Ministers x 1" at bounding box center [486, 181] width 569 height 13
drag, startPoint x: 695, startPoint y: 186, endPoint x: 667, endPoint y: 187, distance: 28.0
click at [694, 186] on div "Healing Prayer Ministers x 1" at bounding box center [486, 181] width 569 height 13
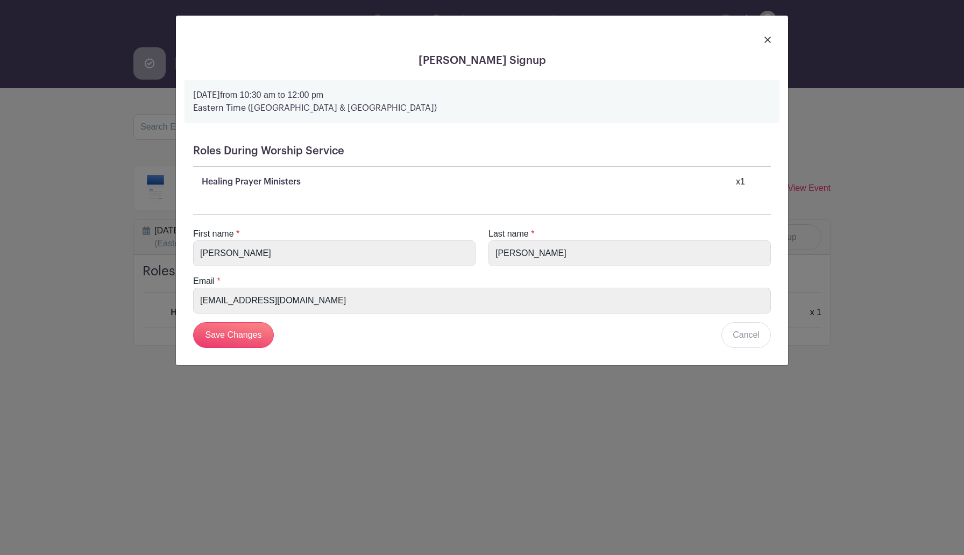
click at [605, 194] on div "Roles During Worship Service Healing Prayer Ministers x 1" at bounding box center [481, 166] width 595 height 61
click at [390, 92] on p "[DATE] 10:30 am to 12:00 pm" at bounding box center [482, 95] width 578 height 13
drag, startPoint x: 402, startPoint y: 95, endPoint x: 450, endPoint y: 94, distance: 47.9
click at [404, 96] on p "[DATE] 10:30 am to 12:00 pm" at bounding box center [482, 95] width 578 height 13
click at [234, 179] on p "Healing Prayer Ministers" at bounding box center [251, 181] width 99 height 13
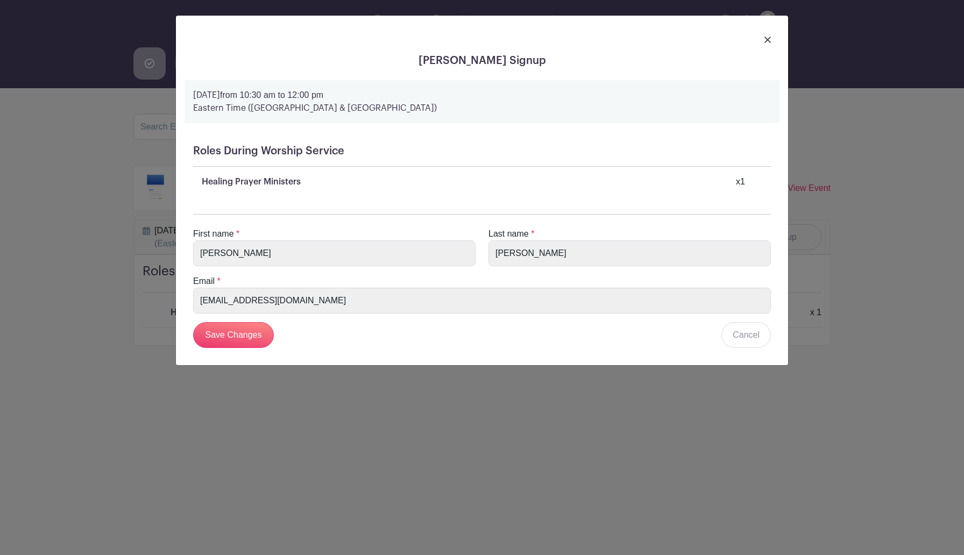
click at [213, 183] on p "Healing Prayer Ministers" at bounding box center [251, 181] width 99 height 13
drag, startPoint x: 298, startPoint y: 177, endPoint x: 200, endPoint y: 182, distance: 98.0
click at [200, 182] on div "Roles During Worship Service Healing Prayer Ministers x 1" at bounding box center [481, 166] width 595 height 61
drag, startPoint x: 322, startPoint y: 180, endPoint x: 230, endPoint y: 177, distance: 92.0
click at [233, 177] on div "Healing Prayer Ministers x 1" at bounding box center [486, 181] width 569 height 13
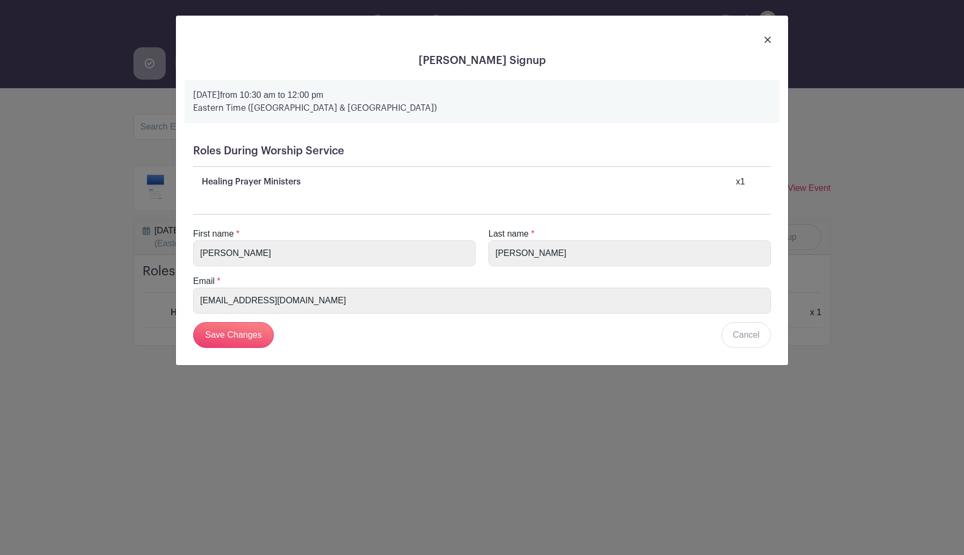
drag, startPoint x: 470, startPoint y: 155, endPoint x: 458, endPoint y: 163, distance: 14.3
click at [470, 158] on h5 "Roles During Worship Service" at bounding box center [482, 151] width 578 height 13
click at [373, 207] on div "First name * [PERSON_NAME] Last name * [PERSON_NAME] Email * [EMAIL_ADDRESS][DO…" at bounding box center [481, 277] width 595 height 160
drag, startPoint x: 356, startPoint y: 197, endPoint x: 363, endPoint y: 196, distance: 7.6
click at [356, 197] on div "Roles During Worship Service Healing Prayer Ministers x 1" at bounding box center [481, 166] width 595 height 61
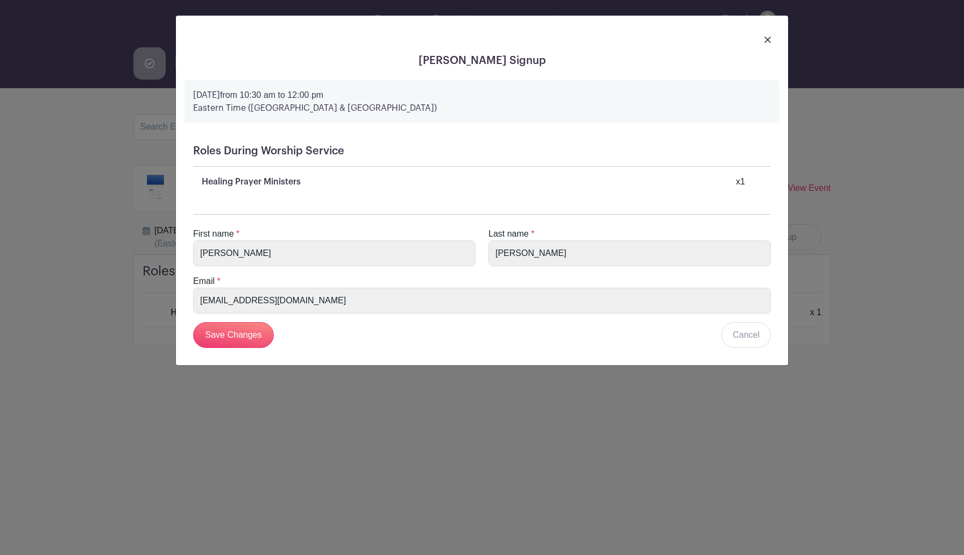
drag, startPoint x: 364, startPoint y: 195, endPoint x: 431, endPoint y: 197, distance: 66.7
click at [375, 196] on div "Roles During Worship Service Healing Prayer Ministers x 1" at bounding box center [481, 166] width 595 height 61
drag, startPoint x: 573, startPoint y: 197, endPoint x: 663, endPoint y: 198, distance: 89.8
click at [580, 197] on div "First name * [PERSON_NAME] Last name * [PERSON_NAME] Email * [EMAIL_ADDRESS][DO…" at bounding box center [481, 277] width 595 height 160
drag, startPoint x: 663, startPoint y: 198, endPoint x: 721, endPoint y: 207, distance: 58.7
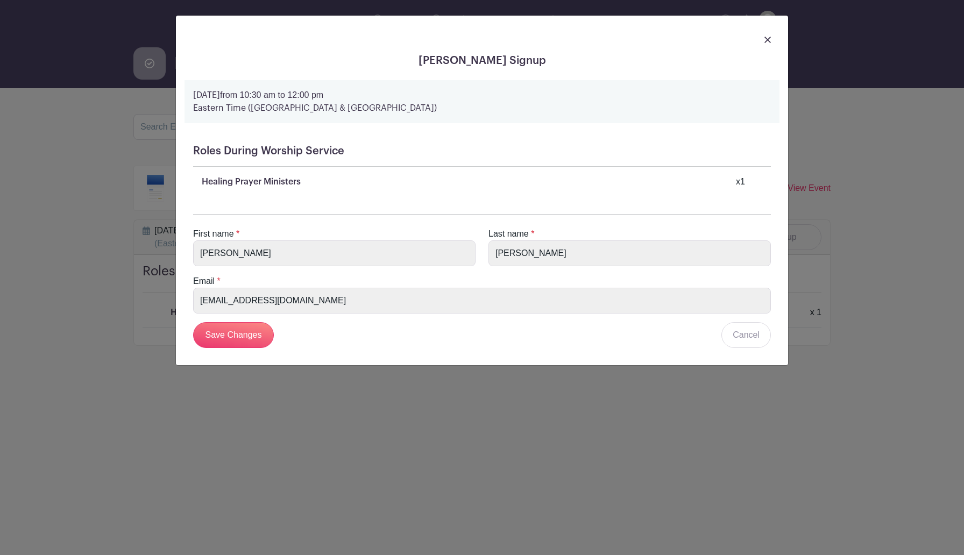
click at [704, 204] on div "First name * [PERSON_NAME] Last name * [PERSON_NAME] Email * [EMAIL_ADDRESS][DO…" at bounding box center [481, 277] width 595 height 160
drag, startPoint x: 738, startPoint y: 207, endPoint x: 765, endPoint y: 200, distance: 28.3
click at [759, 203] on div "First name * [PERSON_NAME] Last name * [PERSON_NAME] Email * [EMAIL_ADDRESS][DO…" at bounding box center [481, 277] width 595 height 160
click at [773, 193] on form "[DATE] 10:30 am to 12:00 pm Eastern Time (US & [GEOGRAPHIC_DATA]) Roles During …" at bounding box center [481, 218] width 595 height 276
drag, startPoint x: 784, startPoint y: 180, endPoint x: 775, endPoint y: 170, distance: 12.9
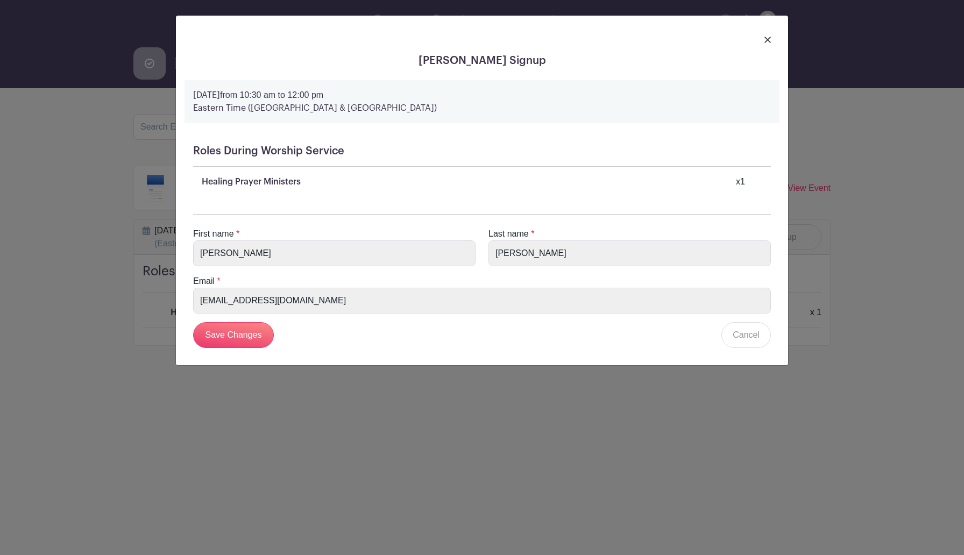
click at [784, 177] on div "[PERSON_NAME] Signup [DATE] 10:30 am to 12:00 pm Eastern Time (US & [GEOGRAPHIC…" at bounding box center [482, 191] width 612 height 350
click at [765, 164] on div "Roles During Worship Service Healing Prayer Ministers x 1" at bounding box center [481, 166] width 595 height 61
drag, startPoint x: 764, startPoint y: 166, endPoint x: 758, endPoint y: 205, distance: 39.7
click at [762, 181] on div "Roles During Worship Service Healing Prayer Ministers x 1" at bounding box center [481, 166] width 595 height 61
drag, startPoint x: 755, startPoint y: 226, endPoint x: 741, endPoint y: 226, distance: 13.4
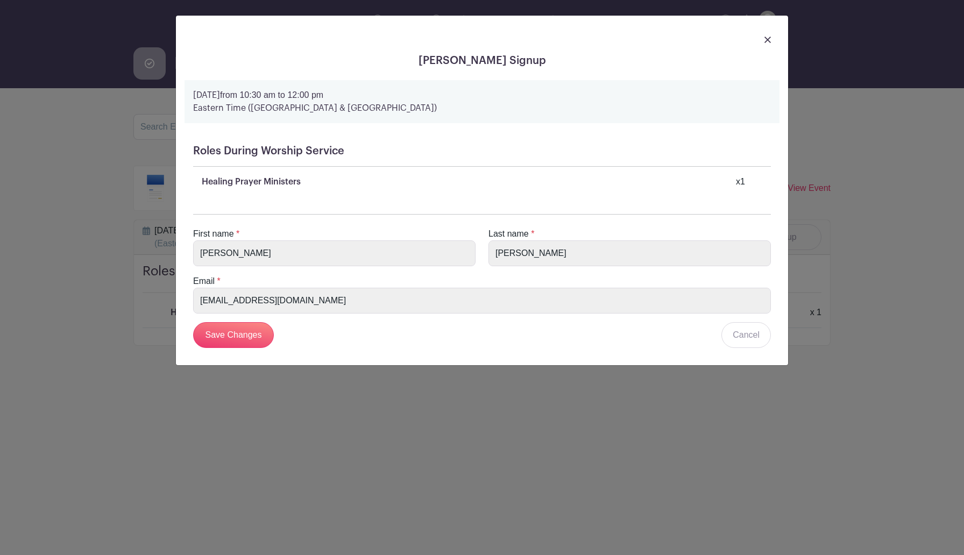
click at [755, 226] on div "First name * [PERSON_NAME] Last name * [PERSON_NAME] Email * [EMAIL_ADDRESS][DO…" at bounding box center [481, 277] width 595 height 160
drag, startPoint x: 740, startPoint y: 226, endPoint x: 722, endPoint y: 223, distance: 18.6
click at [732, 224] on div "First name * [PERSON_NAME] Last name * [PERSON_NAME] Email * [EMAIL_ADDRESS][DO…" at bounding box center [481, 277] width 595 height 160
drag, startPoint x: 573, startPoint y: 206, endPoint x: 389, endPoint y: 195, distance: 184.8
click at [512, 206] on div "First name * [PERSON_NAME] Last name * [PERSON_NAME] Email * [EMAIL_ADDRESS][DO…" at bounding box center [481, 277] width 595 height 160
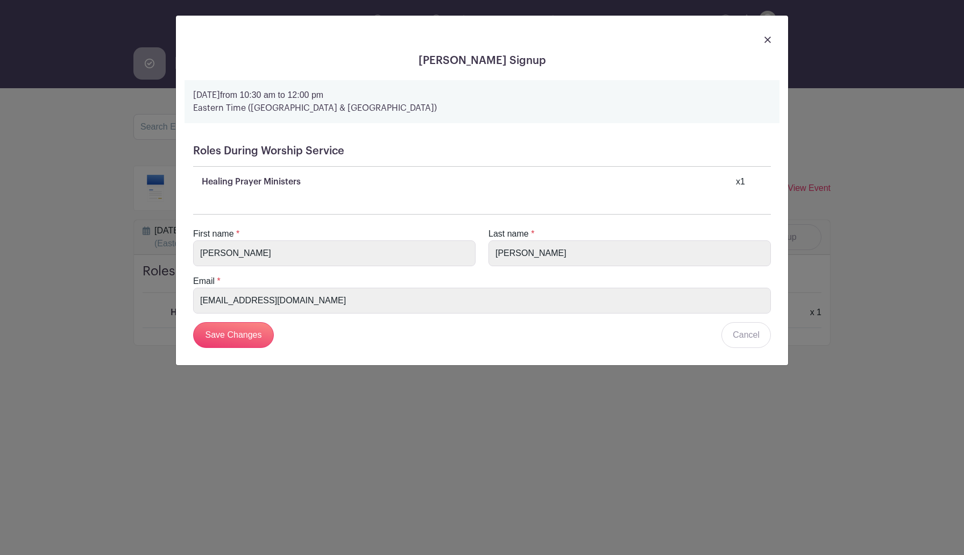
drag, startPoint x: 298, startPoint y: 193, endPoint x: 180, endPoint y: 209, distance: 119.9
click at [282, 197] on form "[DATE] 10:30 am to 12:00 pm Eastern Time (US & [GEOGRAPHIC_DATA]) Roles During …" at bounding box center [481, 218] width 595 height 276
drag, startPoint x: 180, startPoint y: 209, endPoint x: 168, endPoint y: 208, distance: 11.3
click at [172, 210] on div "[PERSON_NAME] Signup [DATE] 10:30 am to 12:00 pm Eastern Time (US & [GEOGRAPHIC…" at bounding box center [482, 277] width 964 height 555
drag, startPoint x: 172, startPoint y: 203, endPoint x: 182, endPoint y: 184, distance: 21.6
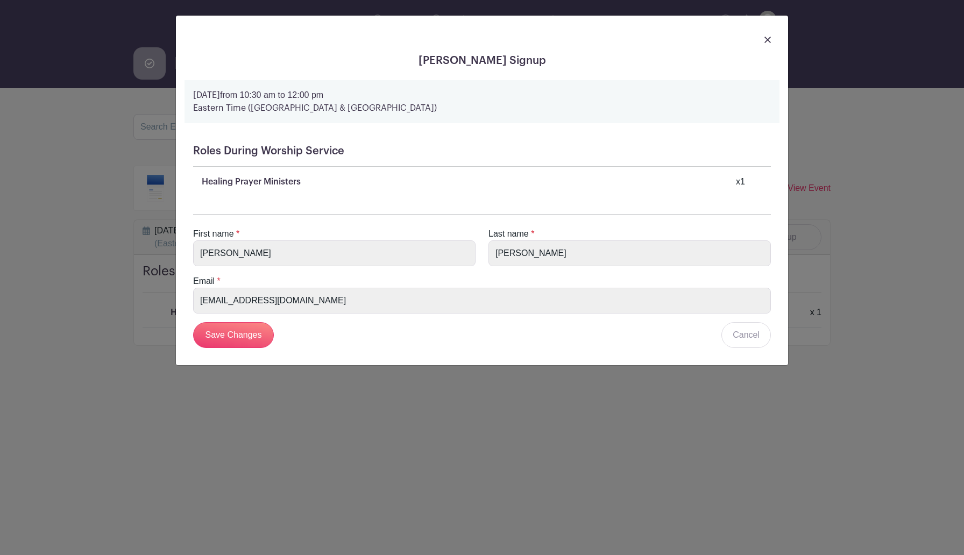
click at [175, 202] on div "[PERSON_NAME] Signup [DATE] 10:30 am to 12:00 pm Eastern Time (US & [GEOGRAPHIC…" at bounding box center [482, 277] width 964 height 555
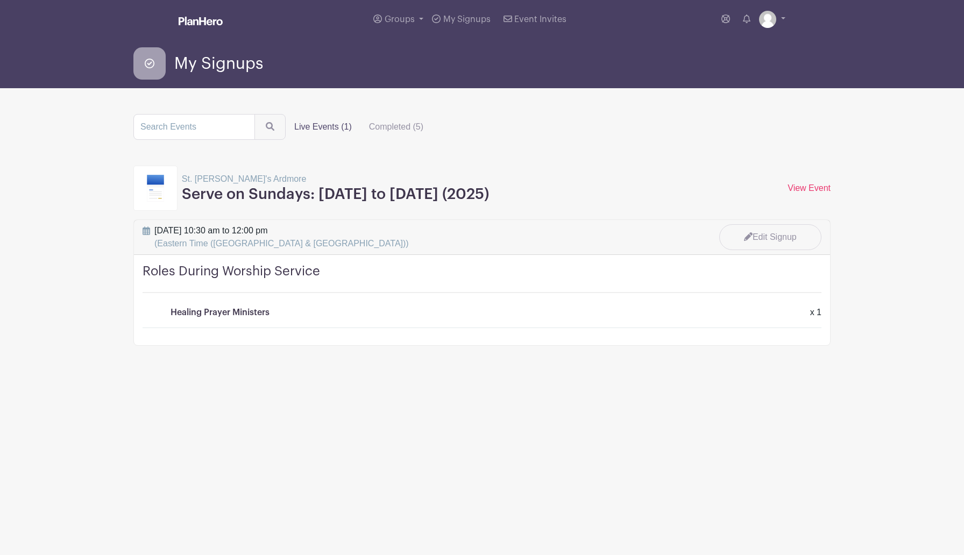
click at [189, 165] on turbo-frame "Live Events (1) Completed (5) [GEOGRAPHIC_DATA][PERSON_NAME] Serve on Sundays: …" at bounding box center [481, 230] width 697 height 232
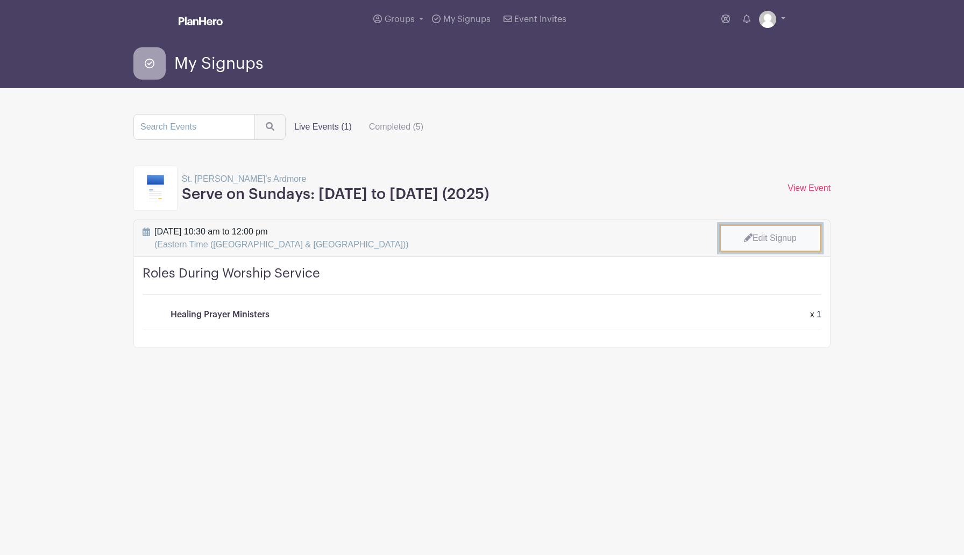
click at [762, 235] on link "Edit Signup" at bounding box center [770, 238] width 102 height 28
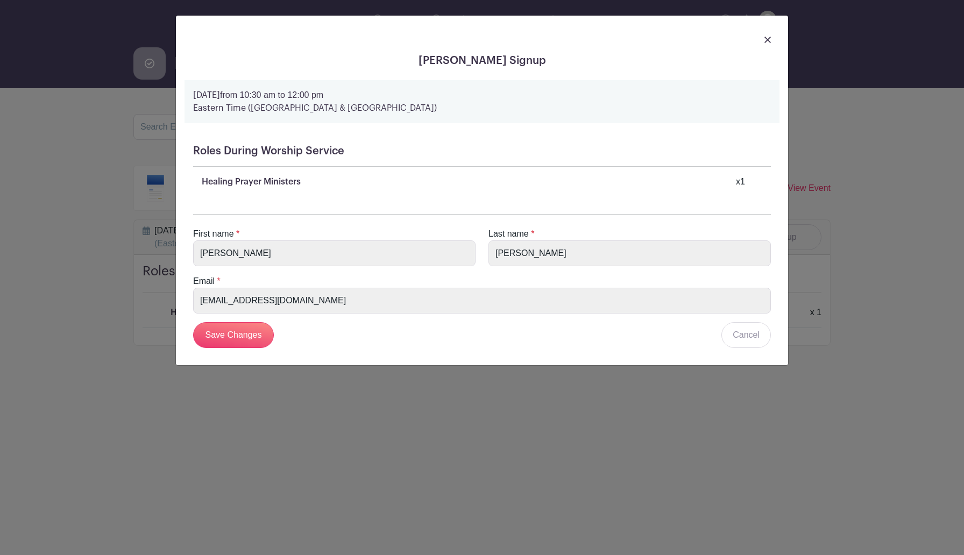
drag, startPoint x: 231, startPoint y: 201, endPoint x: 226, endPoint y: 161, distance: 40.1
click at [232, 200] on div "First name * [PERSON_NAME] Last name * [PERSON_NAME] Email * [EMAIL_ADDRESS][DO…" at bounding box center [481, 277] width 595 height 160
drag, startPoint x: 226, startPoint y: 156, endPoint x: 229, endPoint y: 146, distance: 10.7
click at [226, 154] on h5 "Roles During Worship Service" at bounding box center [482, 151] width 578 height 13
click at [269, 84] on div "[DATE] 10:30 am to 12:00 pm Eastern Time (US & [GEOGRAPHIC_DATA])" at bounding box center [481, 101] width 595 height 43
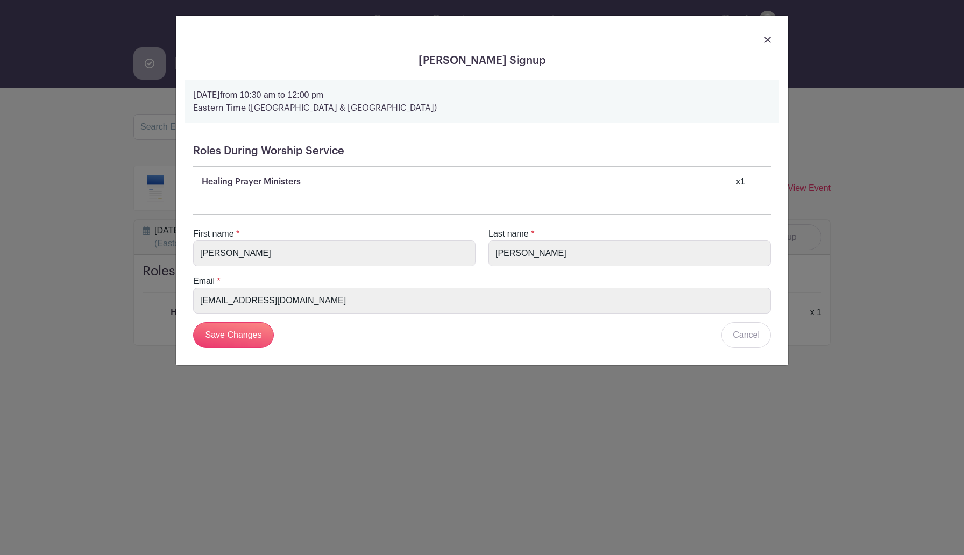
click at [220, 95] on strong "[DATE]" at bounding box center [206, 95] width 27 height 9
drag, startPoint x: 335, startPoint y: 97, endPoint x: 376, endPoint y: 94, distance: 42.1
click at [367, 95] on p "[DATE] 10:30 am to 12:00 pm" at bounding box center [482, 95] width 578 height 13
drag, startPoint x: 389, startPoint y: 89, endPoint x: 428, endPoint y: 71, distance: 42.6
click at [392, 89] on p "[DATE] 10:30 am to 12:00 pm" at bounding box center [482, 95] width 578 height 13
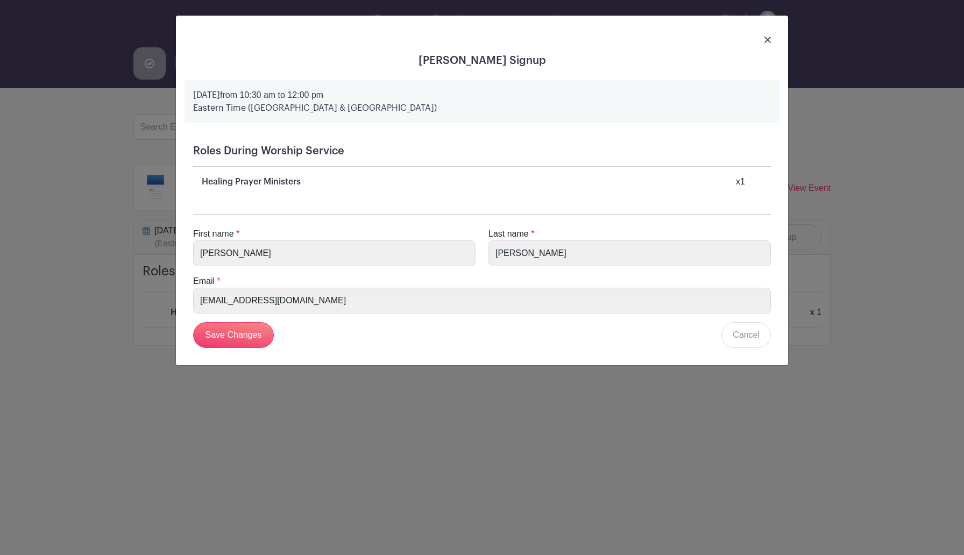
click at [376, 86] on div "[DATE] 10:30 am to 12:00 pm Eastern Time (US & [GEOGRAPHIC_DATA])" at bounding box center [481, 101] width 595 height 43
click at [374, 95] on p "[DATE] 10:30 am to 12:00 pm" at bounding box center [482, 95] width 578 height 13
drag, startPoint x: 410, startPoint y: 95, endPoint x: 363, endPoint y: 95, distance: 47.3
click at [406, 95] on p "[DATE] 10:30 am to 12:00 pm" at bounding box center [482, 95] width 578 height 13
drag, startPoint x: 363, startPoint y: 95, endPoint x: 303, endPoint y: 95, distance: 59.7
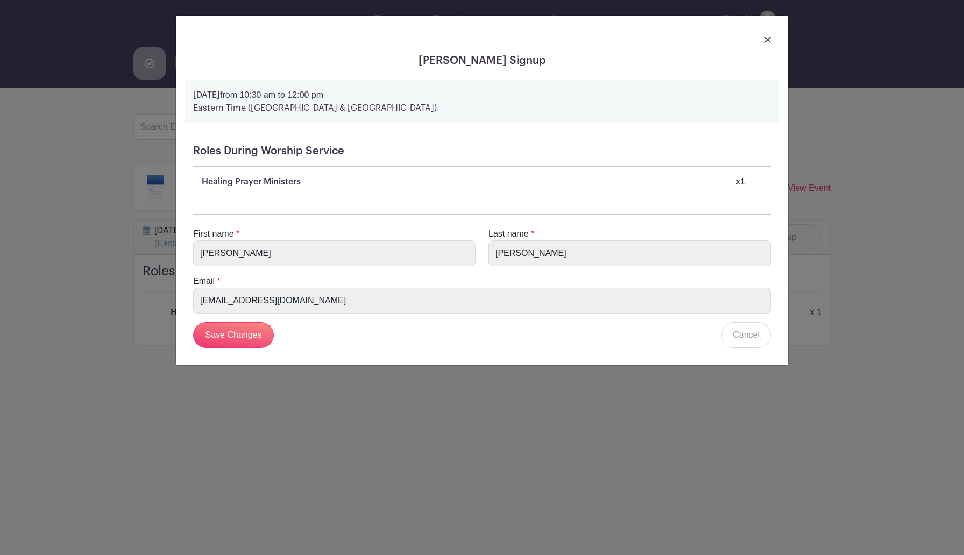
click at [310, 96] on p "[DATE] 10:30 am to 12:00 pm" at bounding box center [482, 95] width 578 height 13
drag, startPoint x: 194, startPoint y: 95, endPoint x: 324, endPoint y: 107, distance: 130.7
click at [324, 107] on div "[DATE] 10:30 am to 12:00 pm Eastern Time (US & [GEOGRAPHIC_DATA])" at bounding box center [481, 101] width 595 height 43
drag, startPoint x: 804, startPoint y: 115, endPoint x: 774, endPoint y: 105, distance: 31.3
click at [801, 115] on div "[PERSON_NAME] Signup [DATE] 10:30 am to 12:00 pm Eastern Time (US & [GEOGRAPHIC…" at bounding box center [482, 277] width 964 height 555
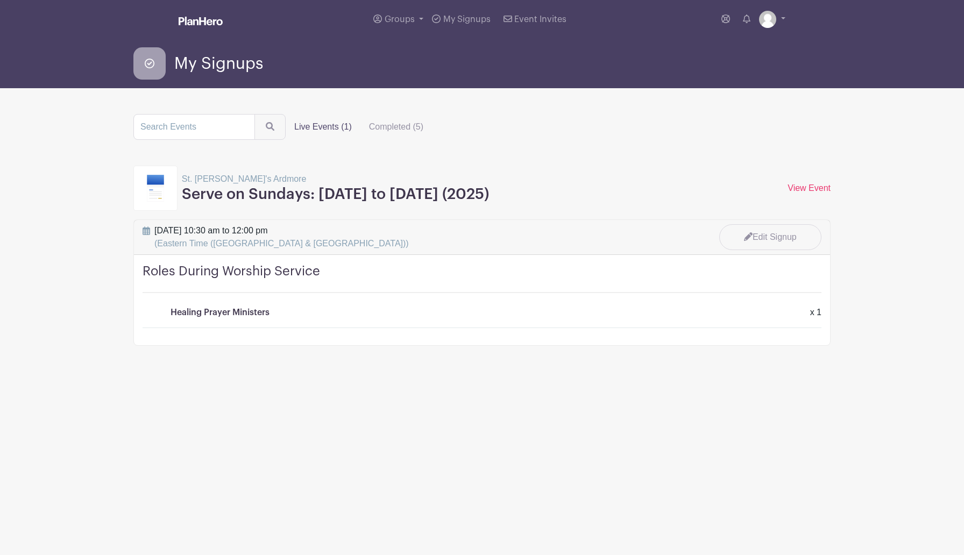
click at [256, 310] on p "Healing Prayer Ministers" at bounding box center [219, 312] width 99 height 13
click at [813, 310] on div "x 1" at bounding box center [816, 312] width 24 height 13
drag, startPoint x: 723, startPoint y: 312, endPoint x: 558, endPoint y: 293, distance: 166.3
click at [695, 316] on div "Healing Prayer Ministers x 1" at bounding box center [483, 312] width 627 height 13
click at [293, 311] on div "Healing Prayer Ministers x 1" at bounding box center [483, 312] width 627 height 13
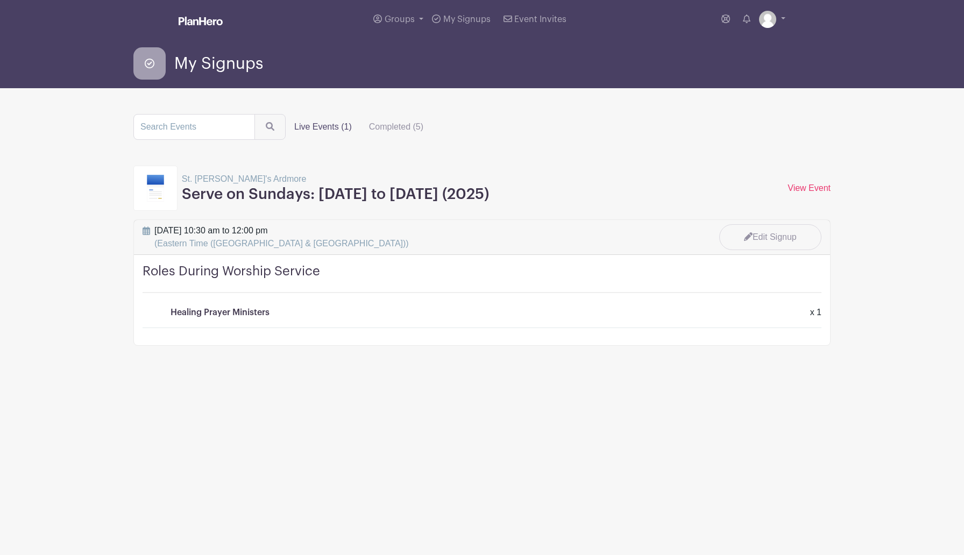
click at [284, 310] on div "Healing Prayer Ministers x 1" at bounding box center [483, 312] width 627 height 13
click at [808, 188] on link "View Event" at bounding box center [808, 187] width 43 height 9
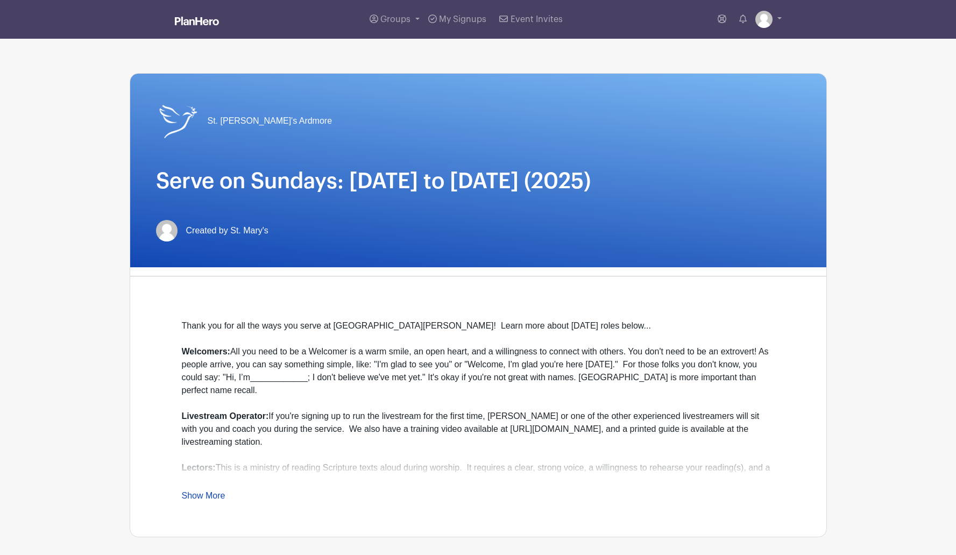
click at [476, 220] on div "Created by St. Mary's" at bounding box center [478, 231] width 644 height 22
